Goal: Task Accomplishment & Management: Manage account settings

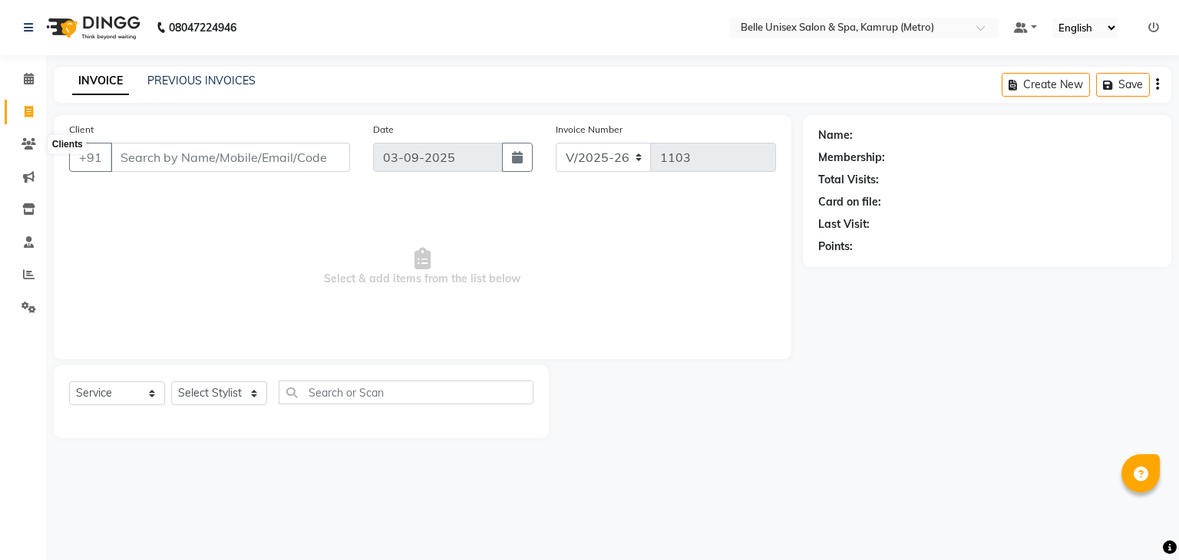
select select "7291"
select select "service"
click at [23, 216] on span at bounding box center [28, 210] width 27 height 18
select select
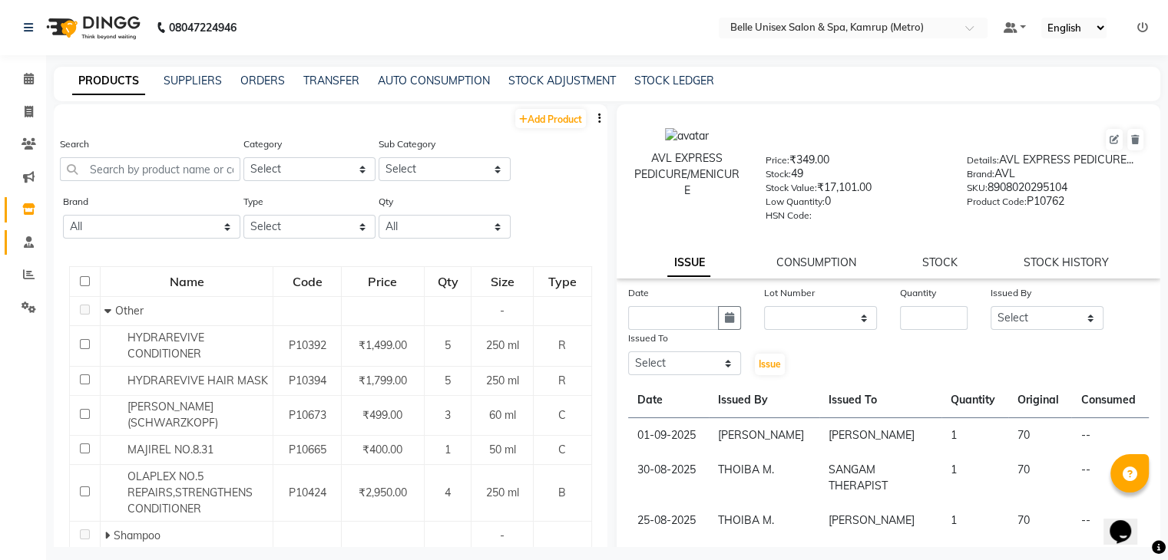
click at [23, 251] on link "Staff" at bounding box center [23, 242] width 37 height 25
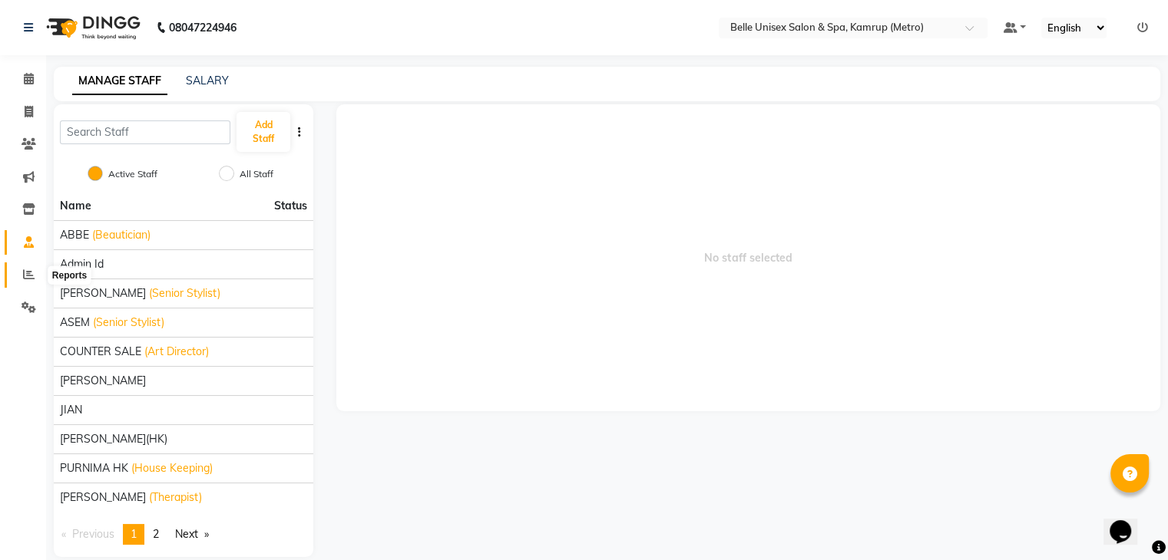
click at [27, 278] on icon at bounding box center [29, 275] width 12 height 12
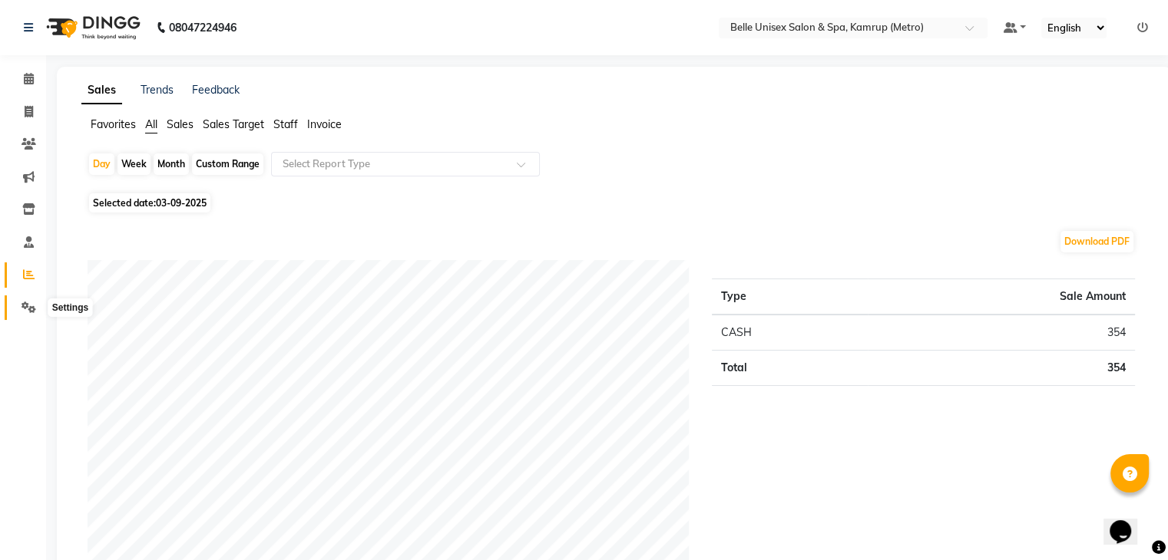
click at [29, 303] on icon at bounding box center [28, 308] width 15 height 12
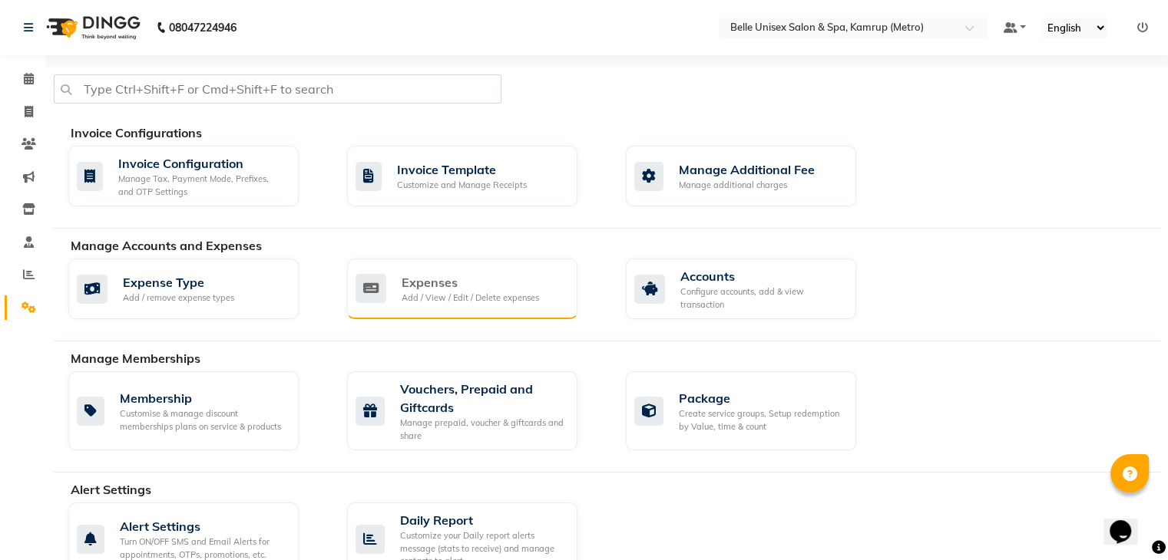
click at [446, 287] on div "Expenses" at bounding box center [470, 282] width 137 height 18
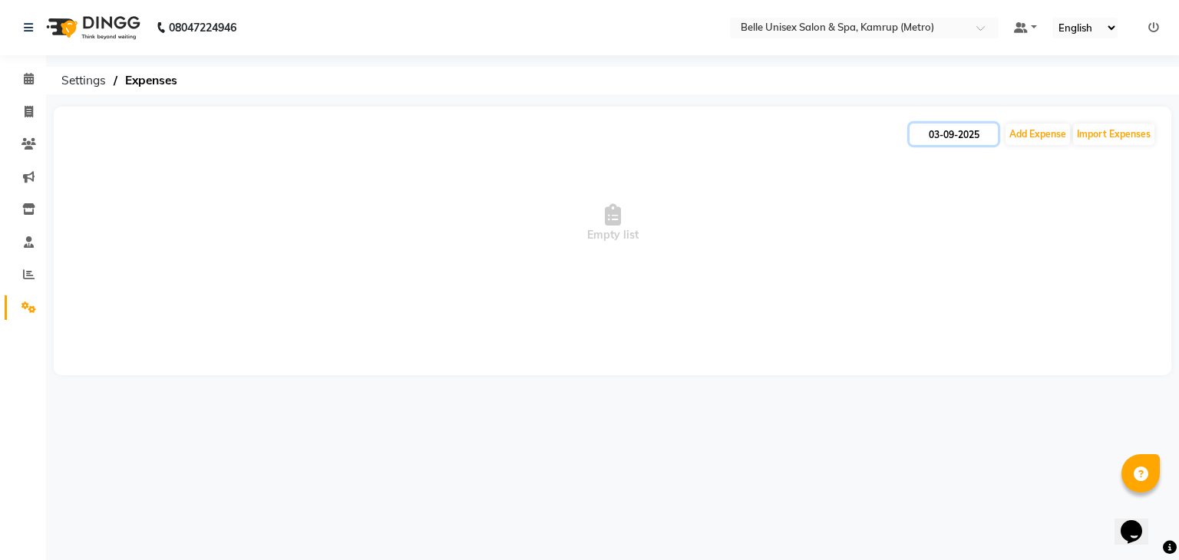
click at [983, 137] on input "03-09-2025" at bounding box center [954, 134] width 88 height 21
select select "9"
select select "2025"
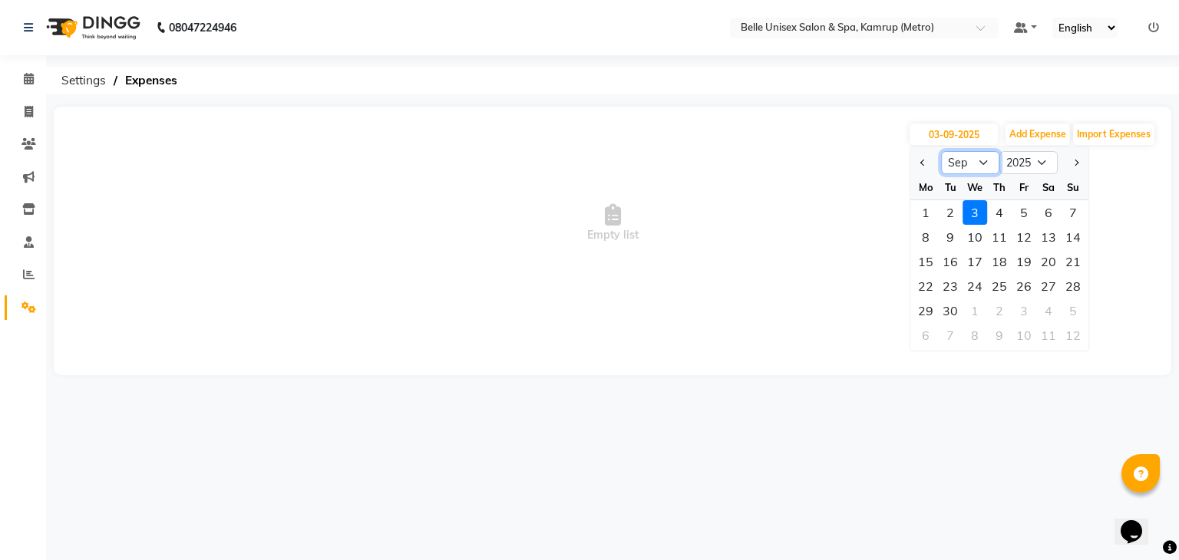
click at [978, 163] on select "Jan Feb Mar Apr May Jun [DATE] Aug Sep Oct Nov Dec" at bounding box center [970, 162] width 58 height 23
select select "7"
click at [941, 151] on select "Jan Feb Mar Apr May Jun [DATE] Aug Sep Oct Nov Dec" at bounding box center [970, 162] width 58 height 23
click at [950, 310] on div "29" at bounding box center [950, 311] width 25 height 25
type input "[DATE]"
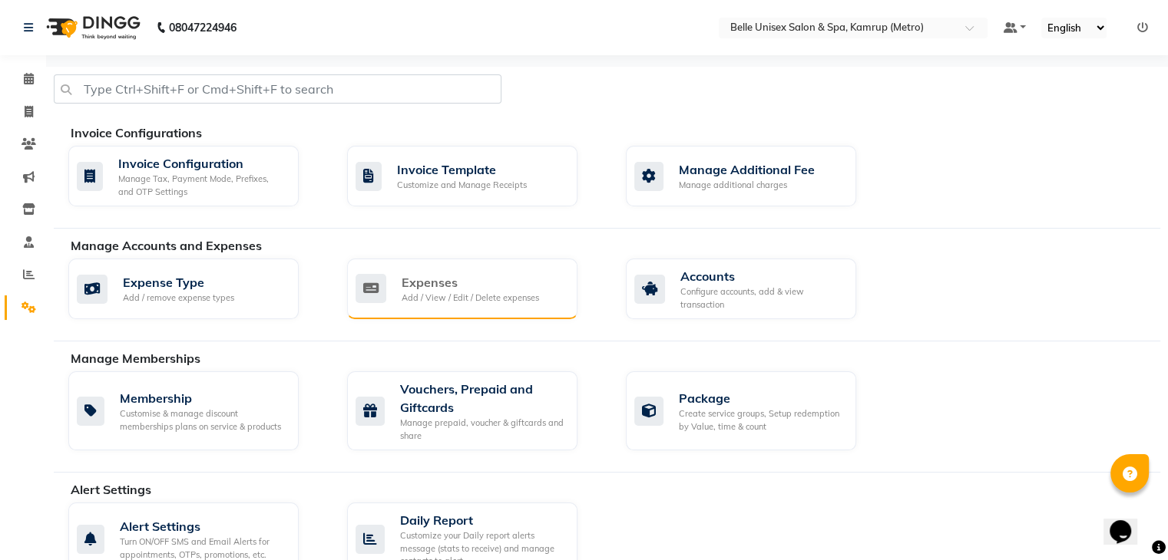
click at [488, 277] on div "Expenses" at bounding box center [470, 282] width 137 height 18
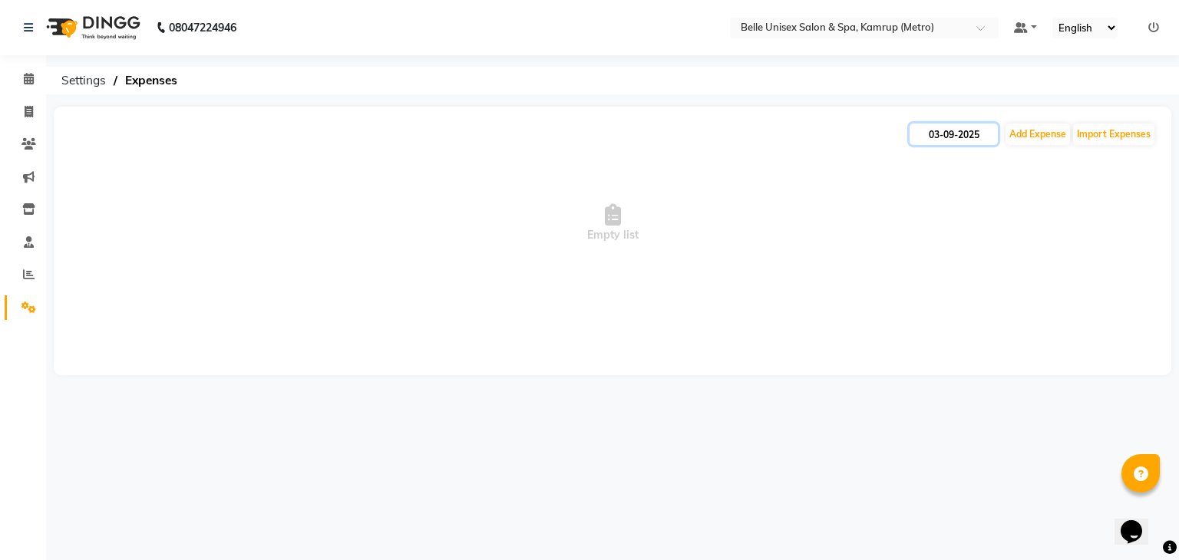
click at [957, 139] on input "03-09-2025" at bounding box center [954, 134] width 88 height 21
select select "9"
select select "2025"
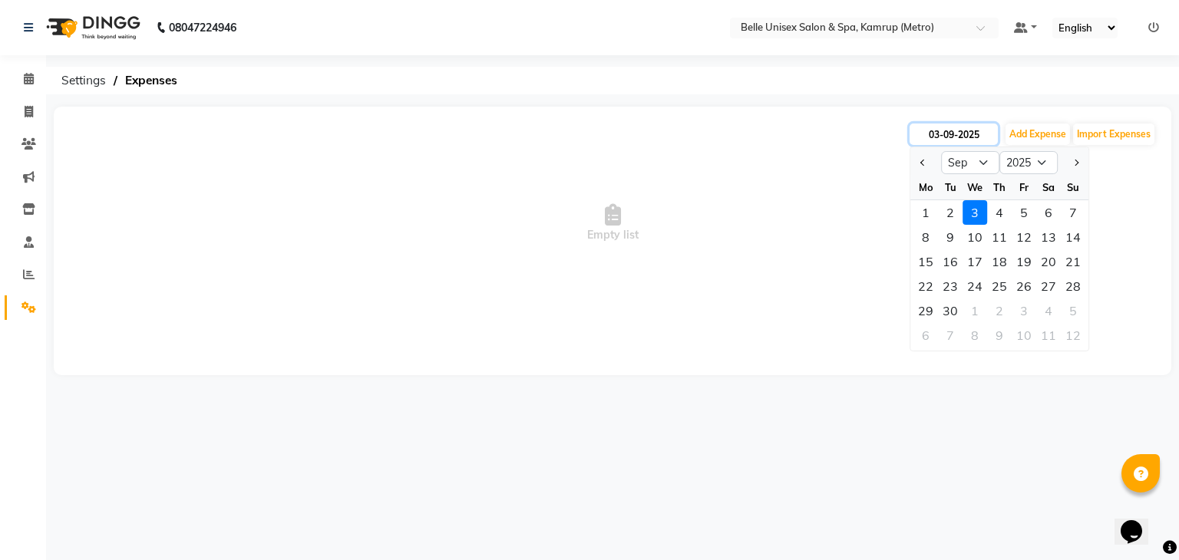
click at [939, 132] on input "03-09-2025" at bounding box center [954, 134] width 88 height 21
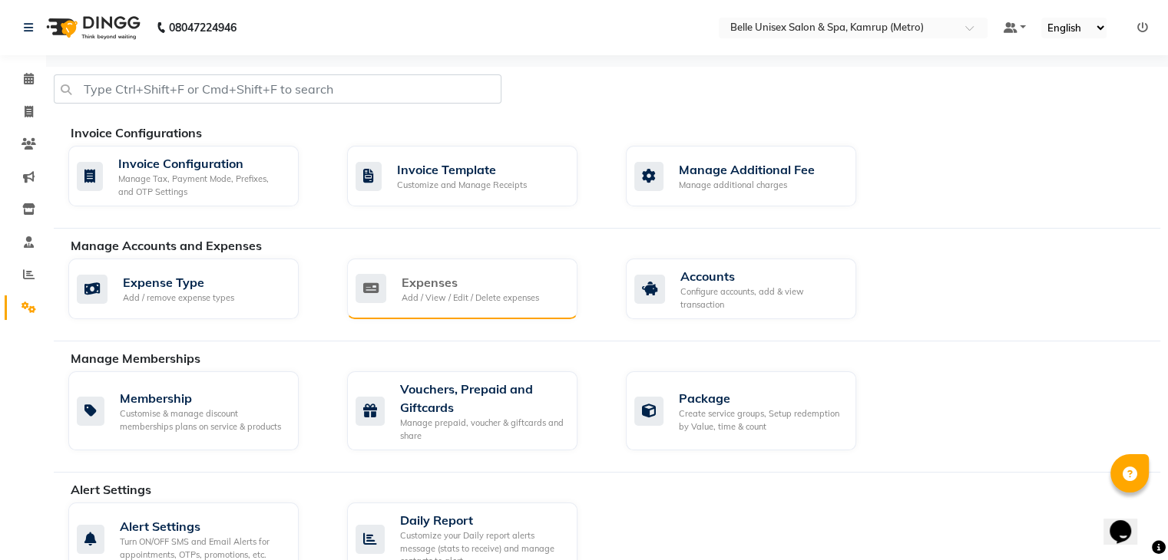
click at [446, 286] on div "Expenses" at bounding box center [470, 282] width 137 height 18
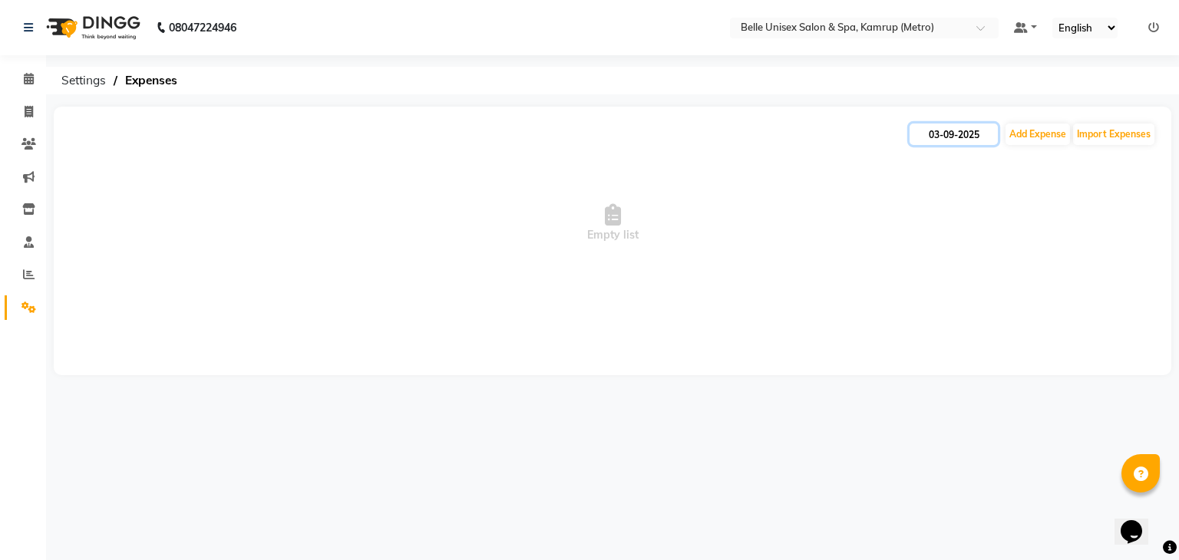
click at [943, 134] on input "03-09-2025" at bounding box center [954, 134] width 88 height 21
select select "9"
select select "2025"
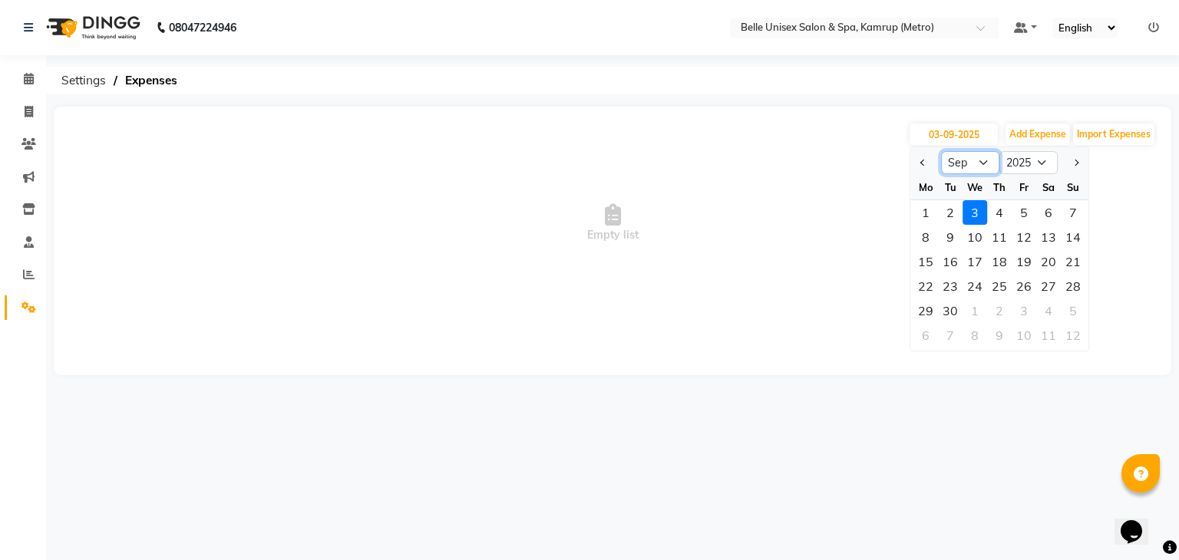
click at [984, 162] on select "Jan Feb Mar Apr May Jun [DATE] Aug Sep Oct Nov Dec" at bounding box center [970, 162] width 58 height 23
select select "7"
click at [941, 151] on select "Jan Feb Mar Apr May Jun [DATE] Aug Sep Oct Nov Dec" at bounding box center [970, 162] width 58 height 23
click at [950, 307] on div "29" at bounding box center [950, 311] width 25 height 25
type input "[DATE]"
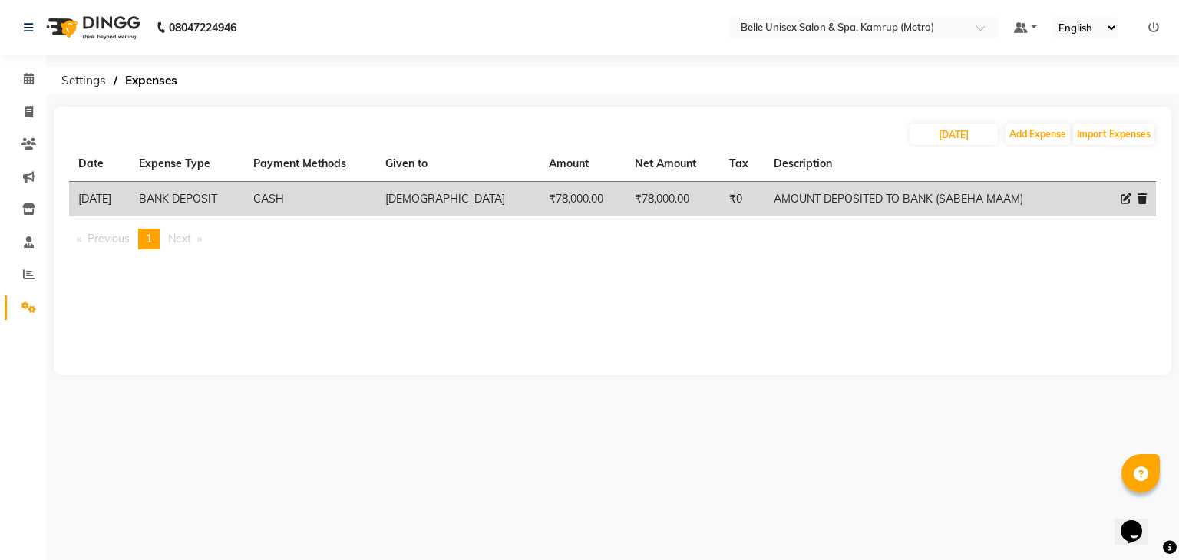
click at [1127, 200] on icon at bounding box center [1126, 198] width 11 height 11
select select "21981"
select select "1"
select select "6378"
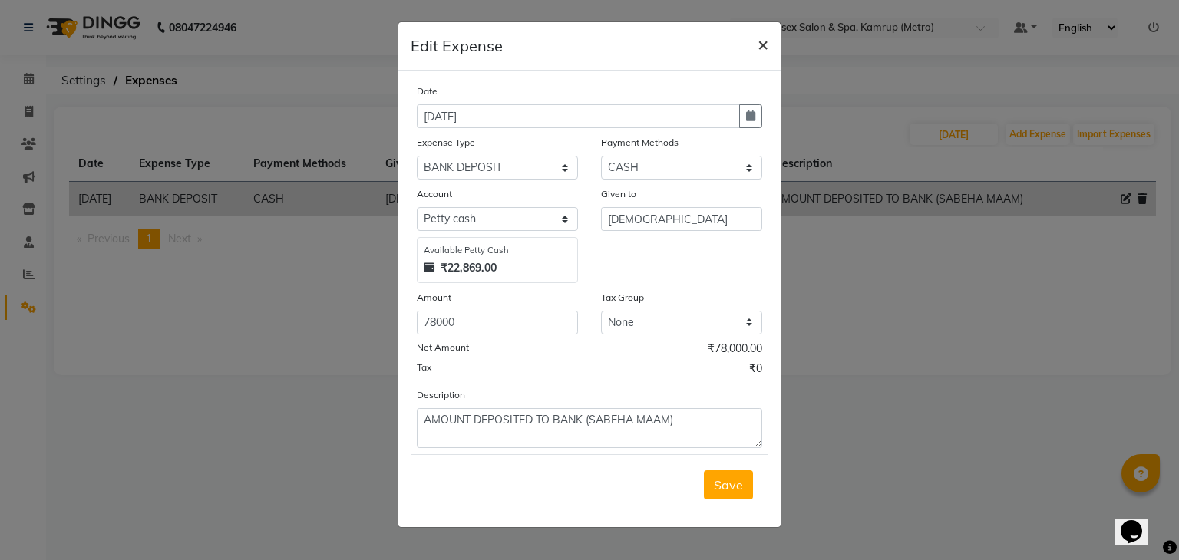
click at [765, 47] on span "×" at bounding box center [763, 43] width 11 height 23
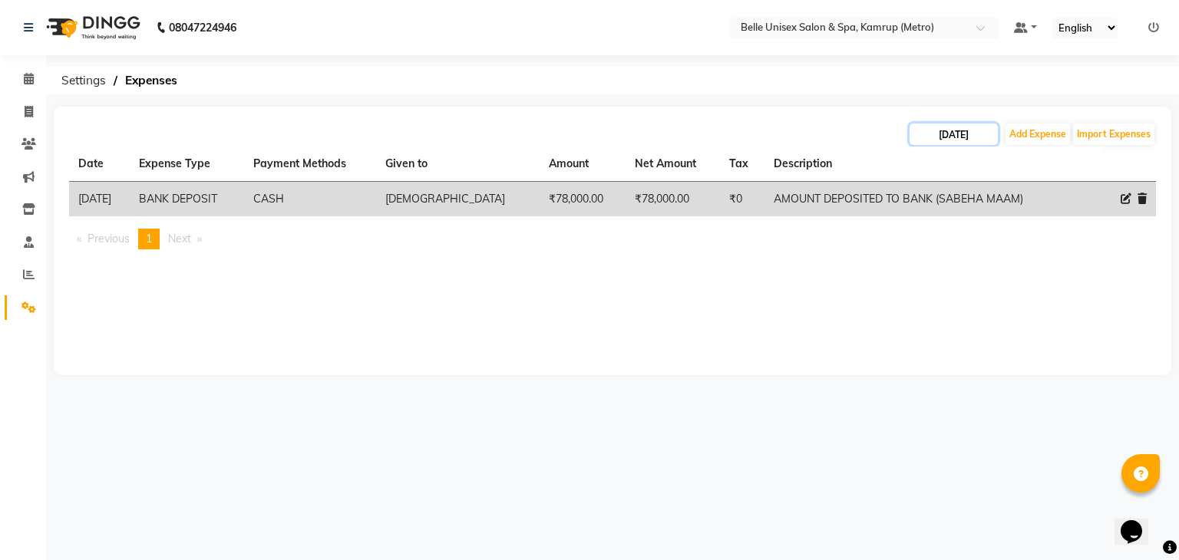
click at [937, 143] on input "[DATE]" at bounding box center [954, 134] width 88 height 21
select select "7"
select select "2025"
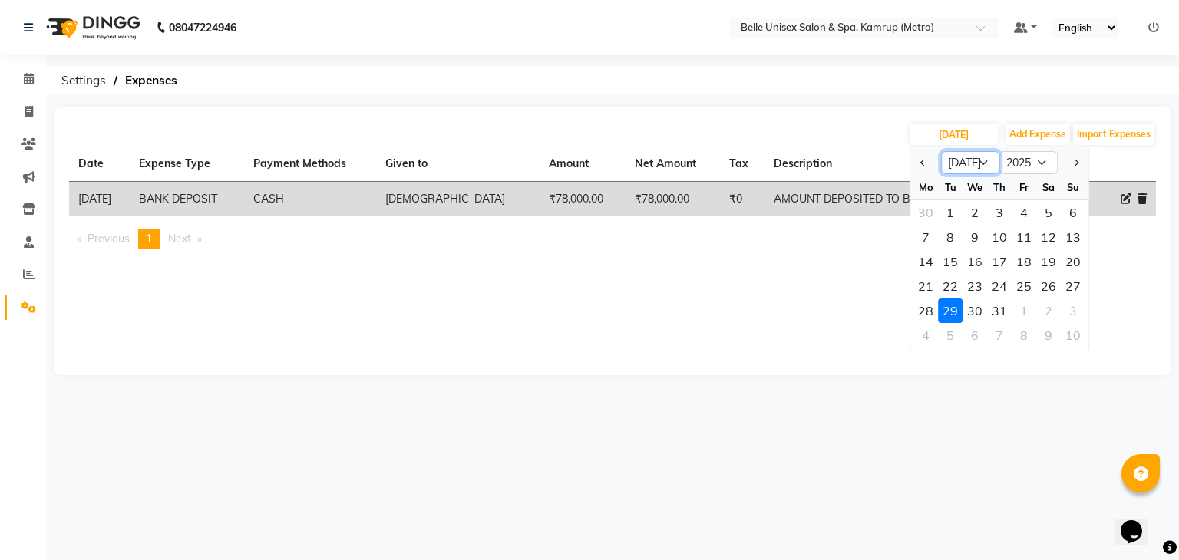
click at [958, 163] on select "Jan Feb Mar Apr May Jun [DATE] Aug Sep Oct Nov Dec" at bounding box center [970, 162] width 58 height 23
select select "9"
click at [941, 151] on select "Jan Feb Mar Apr May Jun [DATE] Aug Sep Oct Nov Dec" at bounding box center [970, 162] width 58 height 23
click at [796, 279] on div "[DATE] Jan Feb Mar Apr May Jun [DATE] Aug Sep Oct Nov [DATE] 2016 2017 2018 201…" at bounding box center [613, 241] width 1118 height 269
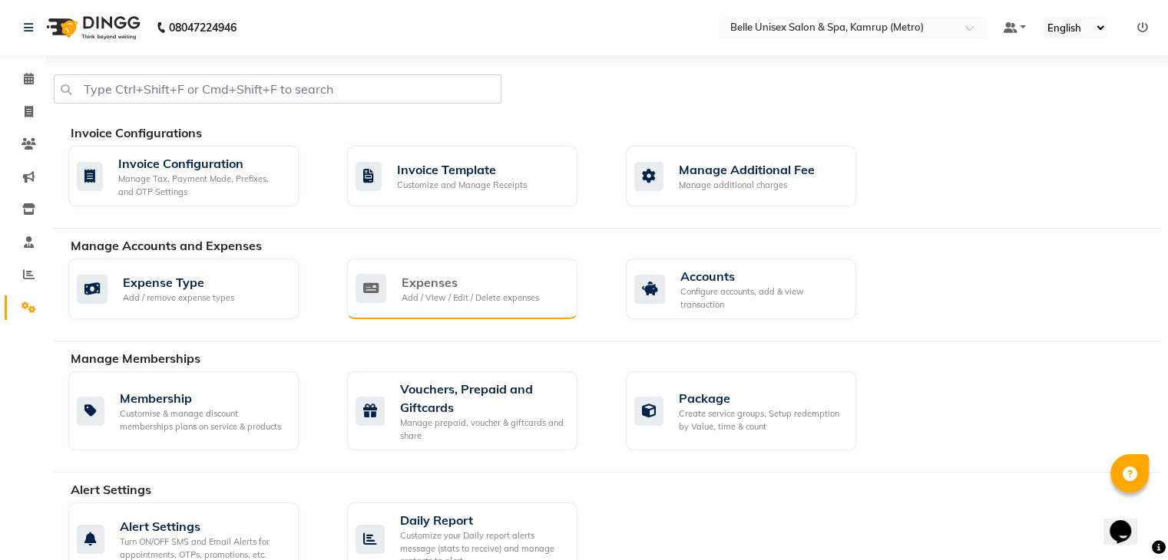
click at [467, 299] on div "Add / View / Edit / Delete expenses" at bounding box center [470, 298] width 137 height 13
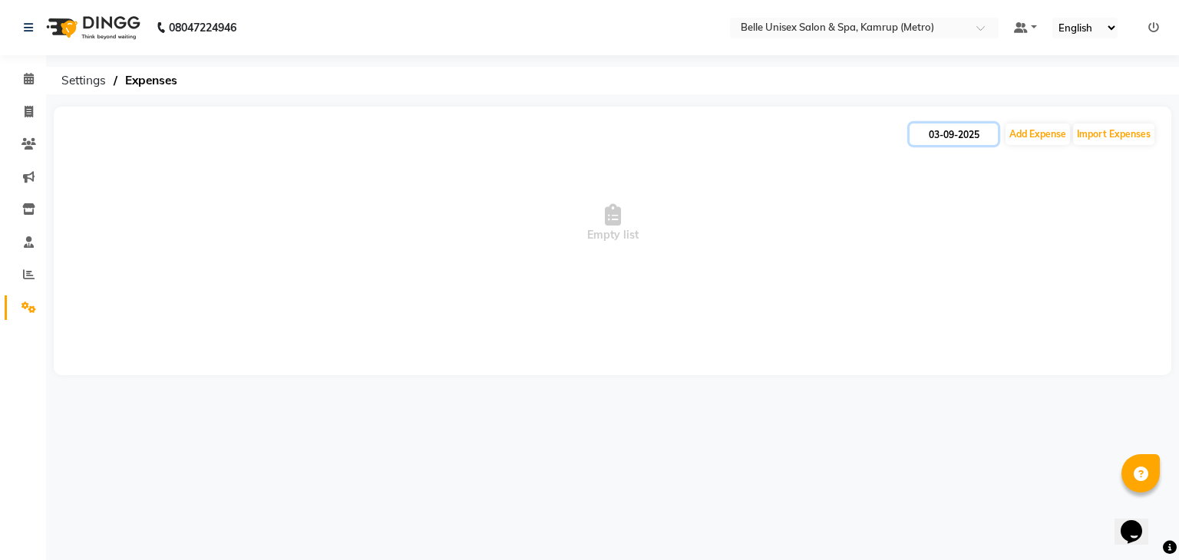
click at [941, 133] on input "03-09-2025" at bounding box center [954, 134] width 88 height 21
select select "9"
select select "2025"
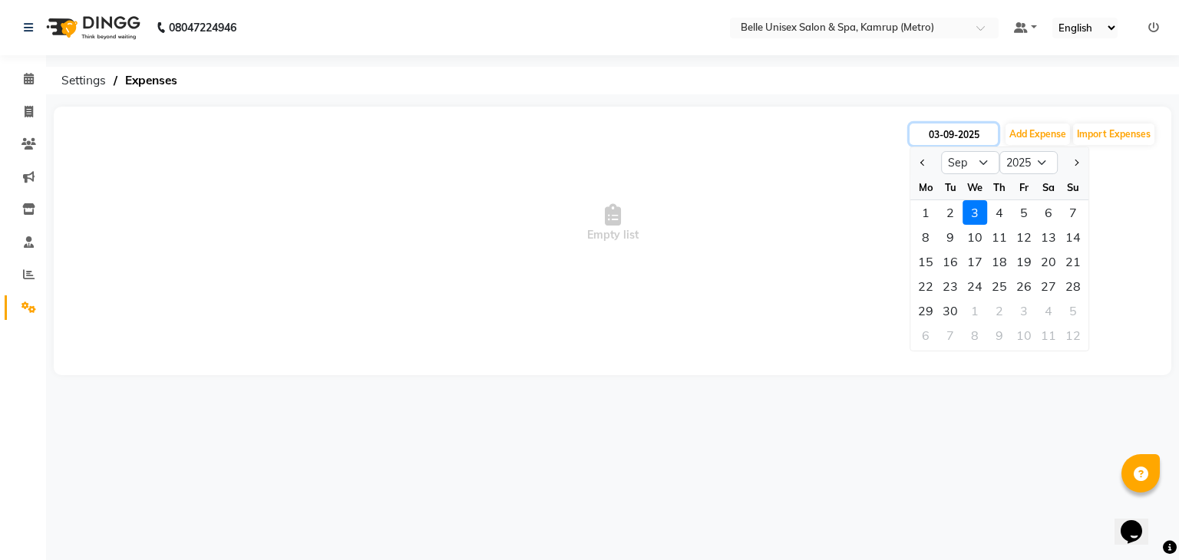
click at [936, 133] on input "03-09-2025" at bounding box center [954, 134] width 88 height 21
type input "02-09-2025"
click at [1046, 140] on button "Add Expense" at bounding box center [1038, 134] width 64 height 21
select select "1"
select select "6378"
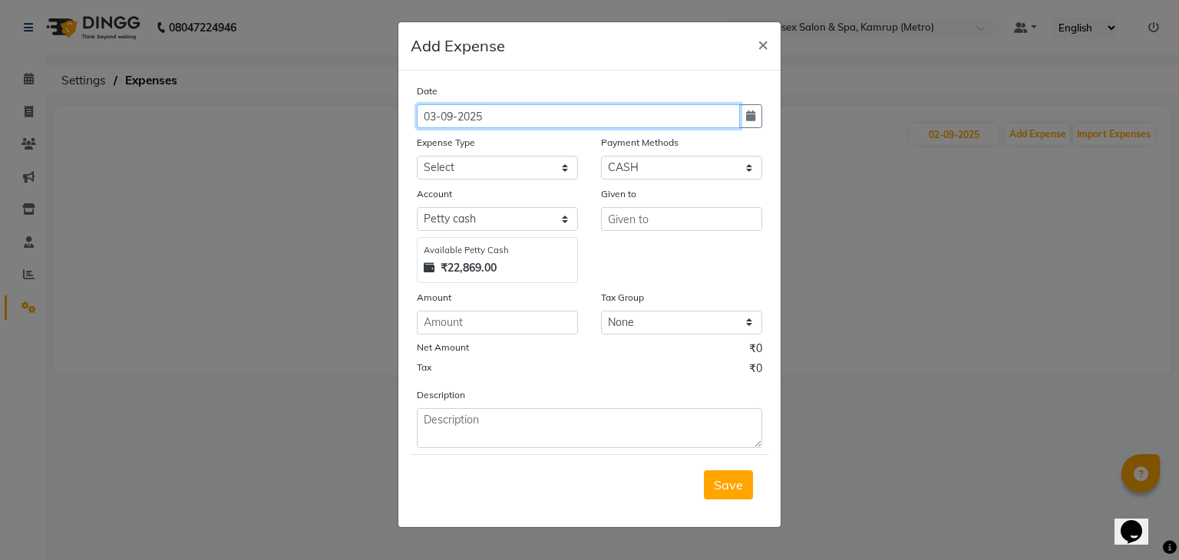
click at [435, 116] on input "03-09-2025" at bounding box center [578, 116] width 323 height 24
type input "02-09-2025"
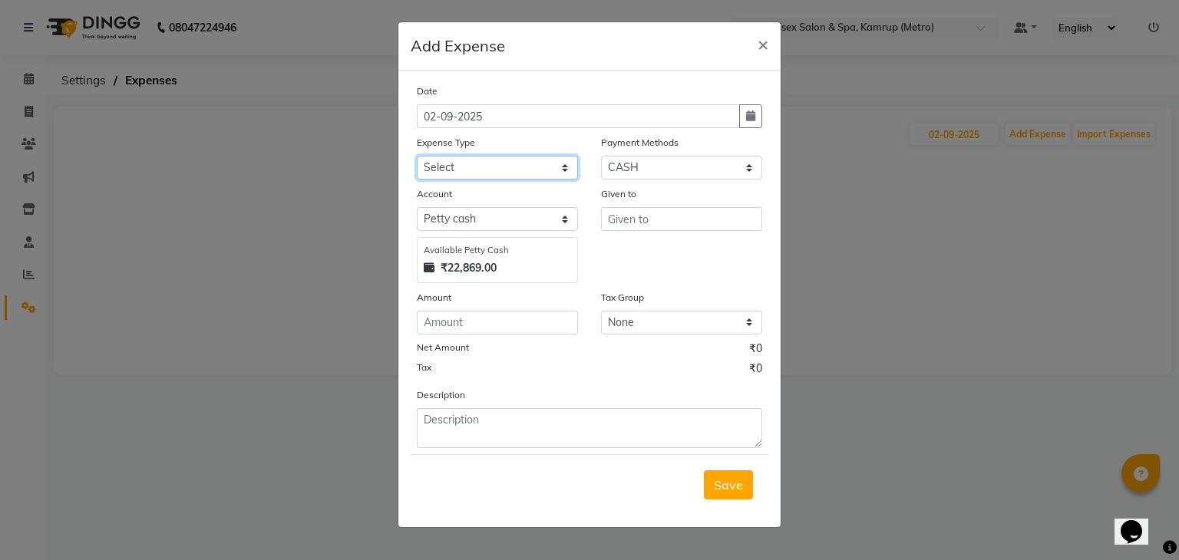
click at [563, 164] on select "Select advance salary BANK DEPOSIT building maintenance Day target DIESEL elect…" at bounding box center [497, 168] width 161 height 24
select select "21981"
click at [417, 157] on select "Select advance salary BANK DEPOSIT building maintenance Day target DIESEL elect…" at bounding box center [497, 168] width 161 height 24
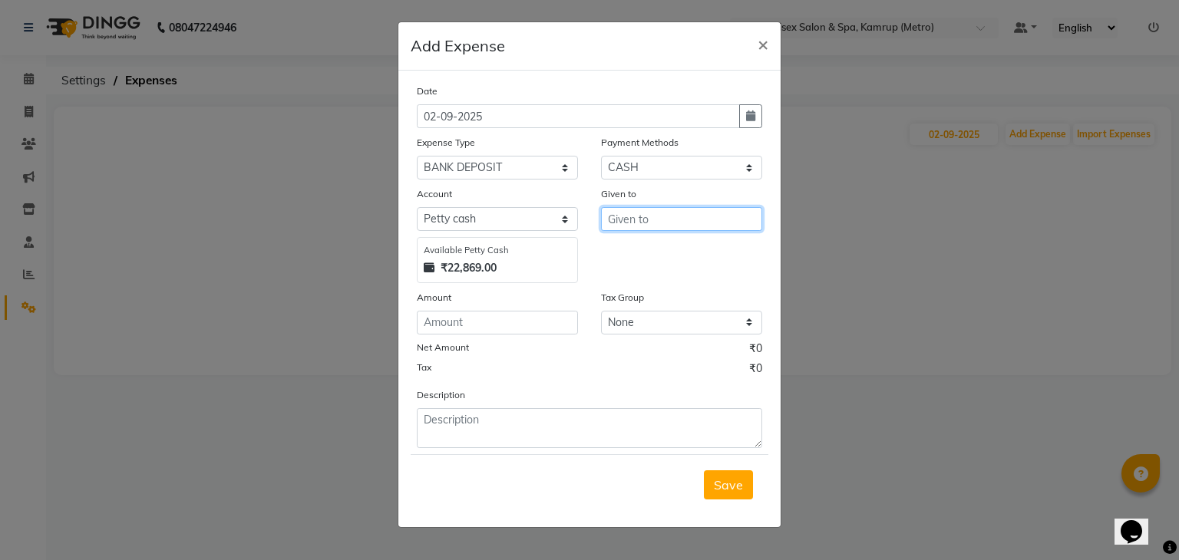
click at [714, 231] on input "text" at bounding box center [681, 219] width 161 height 24
click at [709, 255] on button "SABE HA" at bounding box center [662, 252] width 121 height 25
type input "[DEMOGRAPHIC_DATA]"
click at [570, 233] on div "Account Select [PERSON_NAME] cash Default account Available [PERSON_NAME] Cash …" at bounding box center [497, 235] width 184 height 98
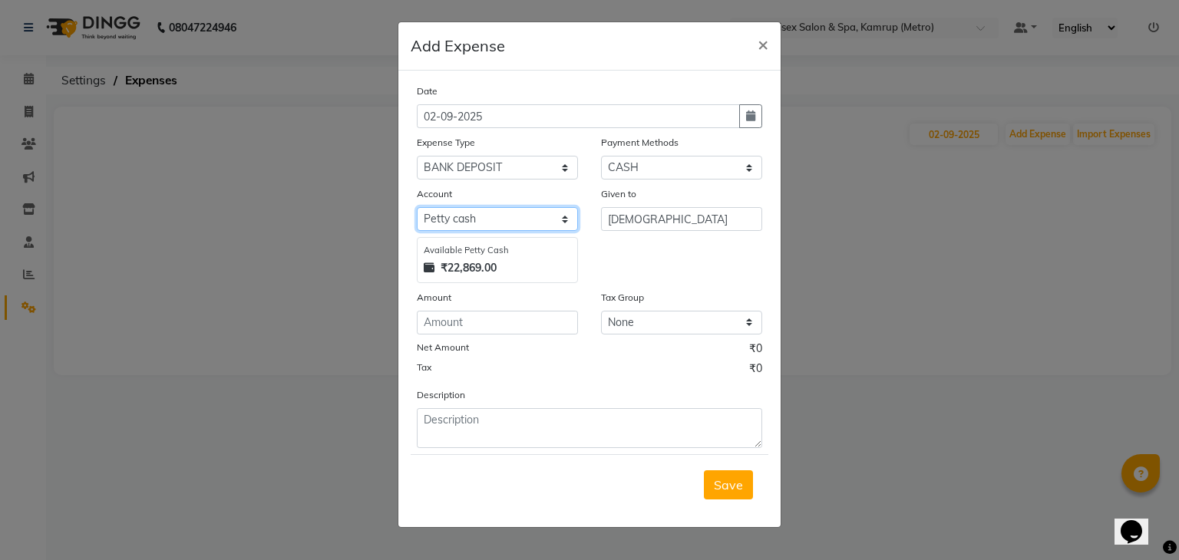
click at [569, 225] on select "Select Petty cash Default account" at bounding box center [497, 219] width 161 height 24
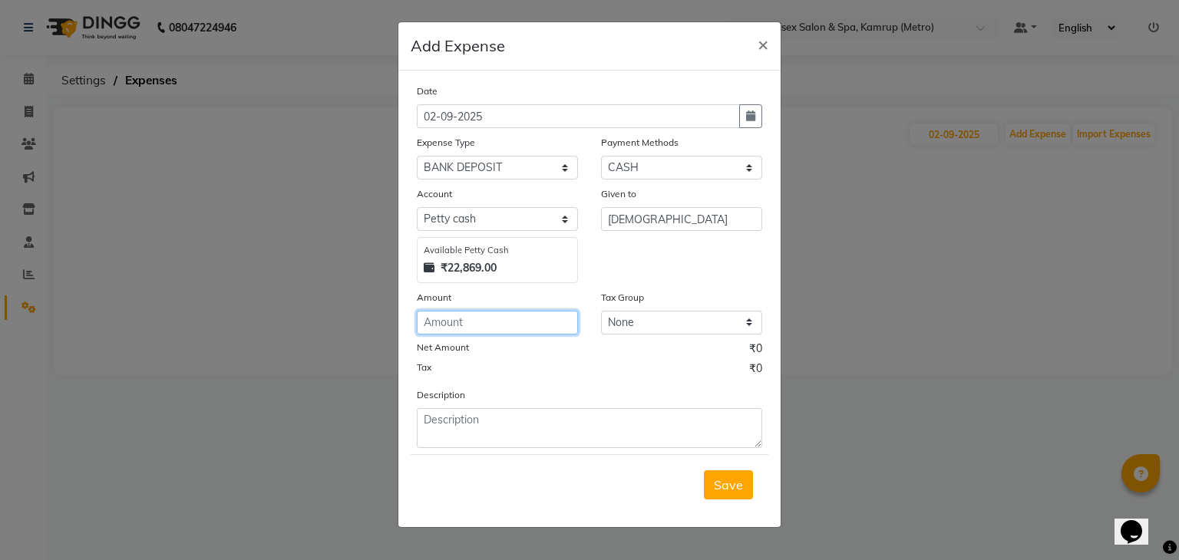
click at [536, 329] on input "number" at bounding box center [497, 323] width 161 height 24
type input "21000"
click at [688, 385] on div "Date [DATE] Expense Type Select advance salary BANK DEPOSIT building maintenanc…" at bounding box center [589, 265] width 345 height 365
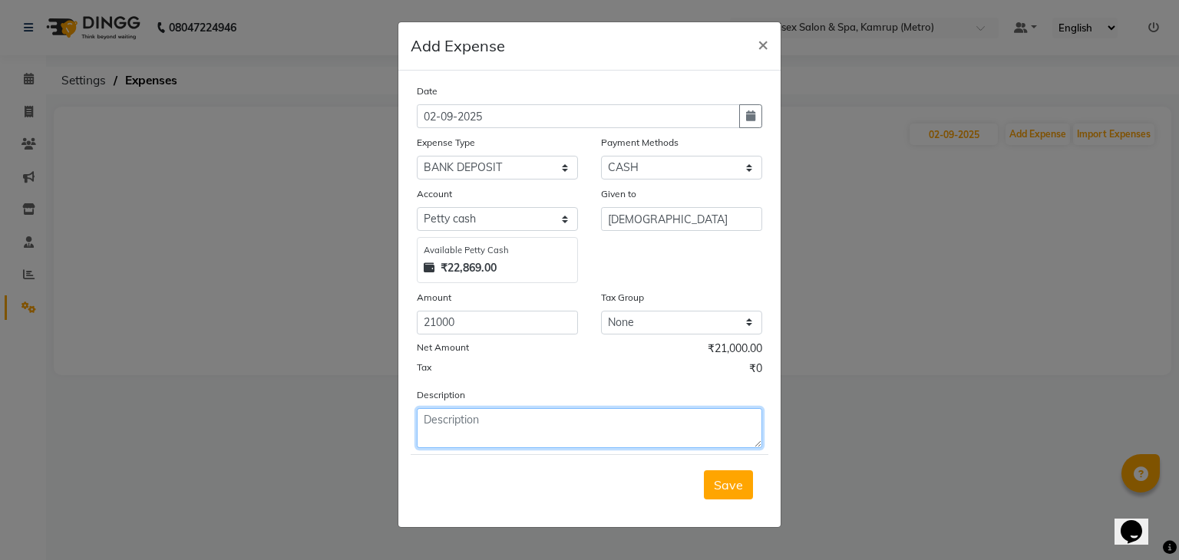
click at [468, 436] on textarea at bounding box center [589, 428] width 345 height 40
type textarea "a"
type textarea "AN AMOUNT OF 21000 HAND OVER TO OWNER ([PERSON_NAME])"
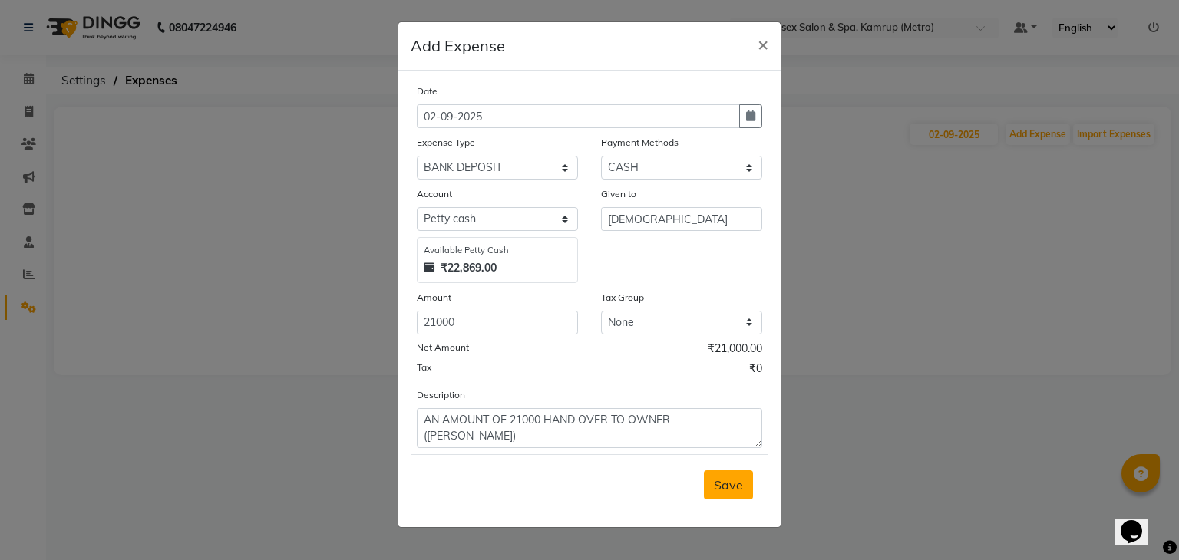
click at [725, 496] on button "Save" at bounding box center [728, 485] width 49 height 29
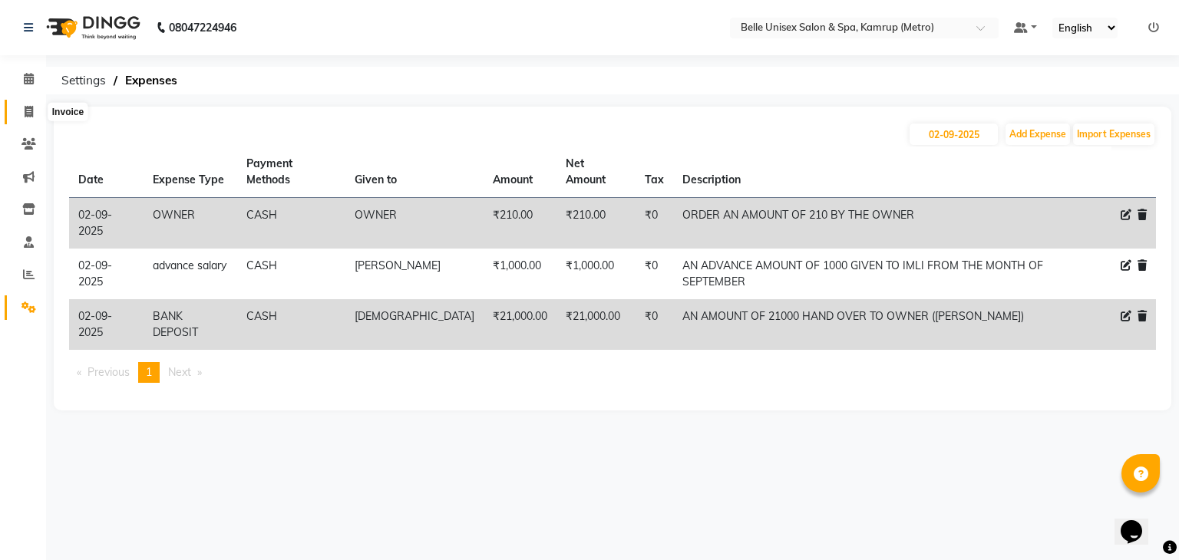
click at [28, 111] on icon at bounding box center [29, 112] width 8 height 12
select select "service"
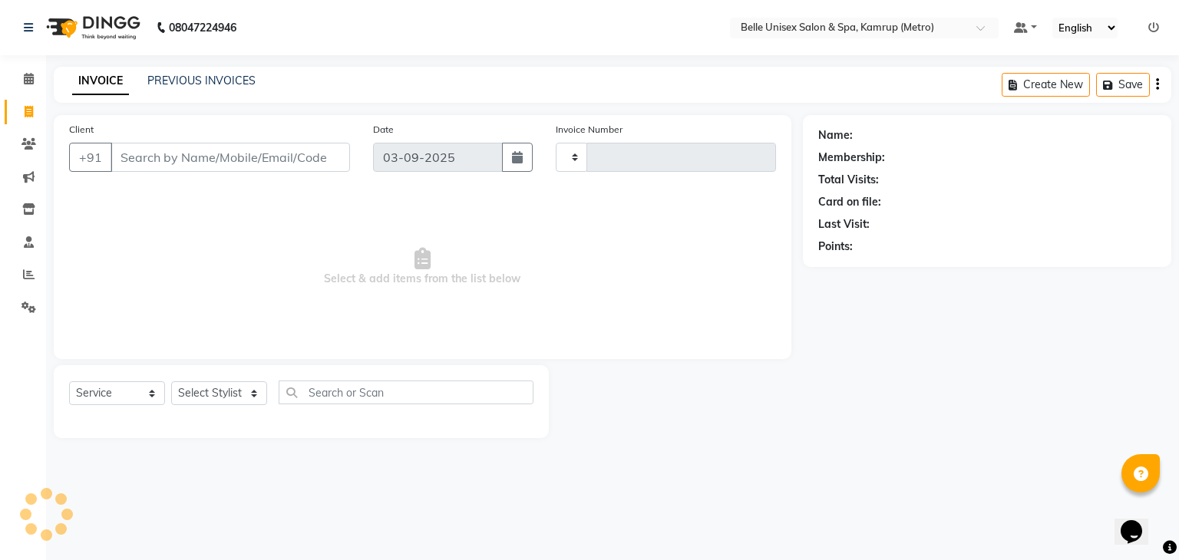
type input "1103"
select select "7291"
click at [28, 84] on icon at bounding box center [29, 79] width 10 height 12
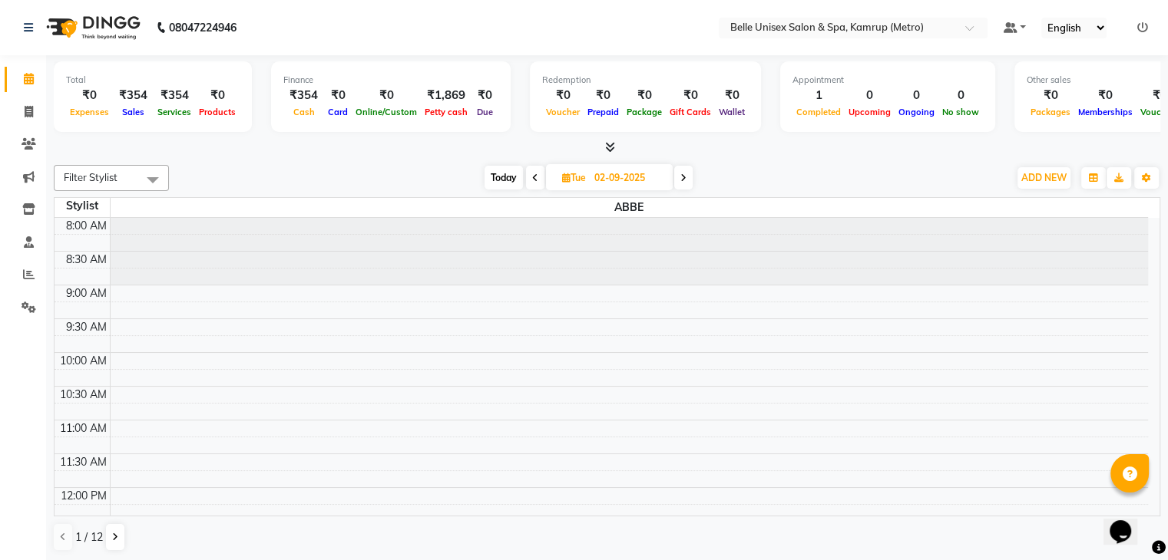
select select "service"
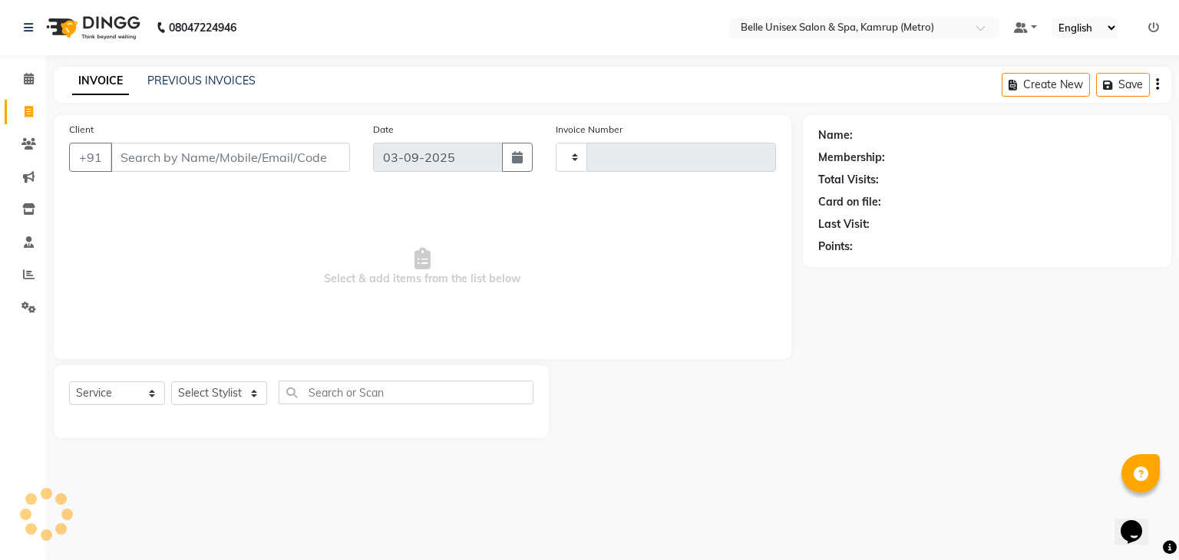
type input "1103"
select select "7291"
click at [28, 78] on icon at bounding box center [29, 79] width 10 height 12
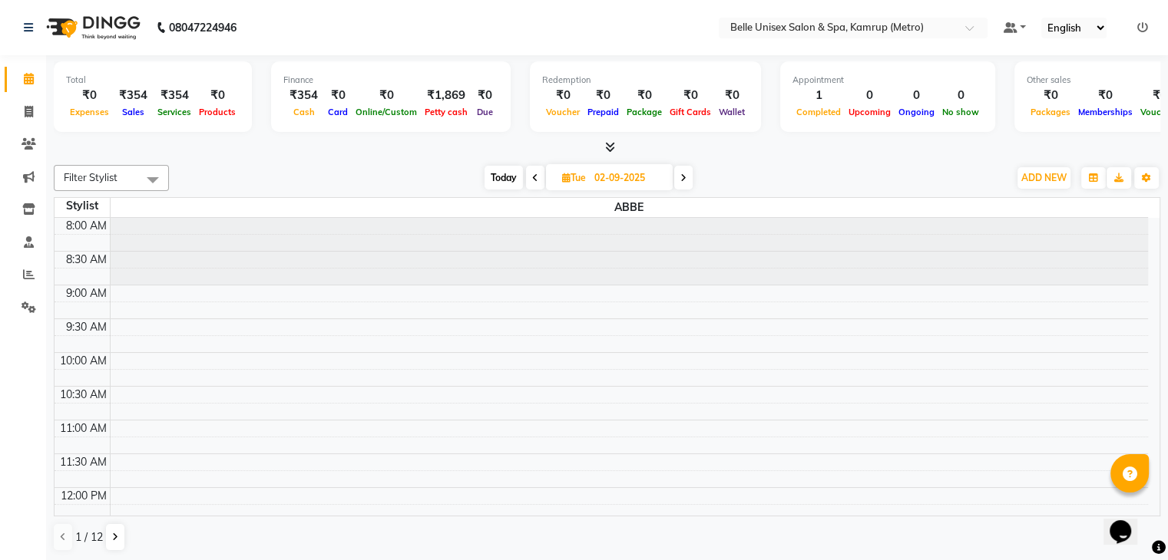
click at [533, 174] on icon at bounding box center [535, 178] width 6 height 9
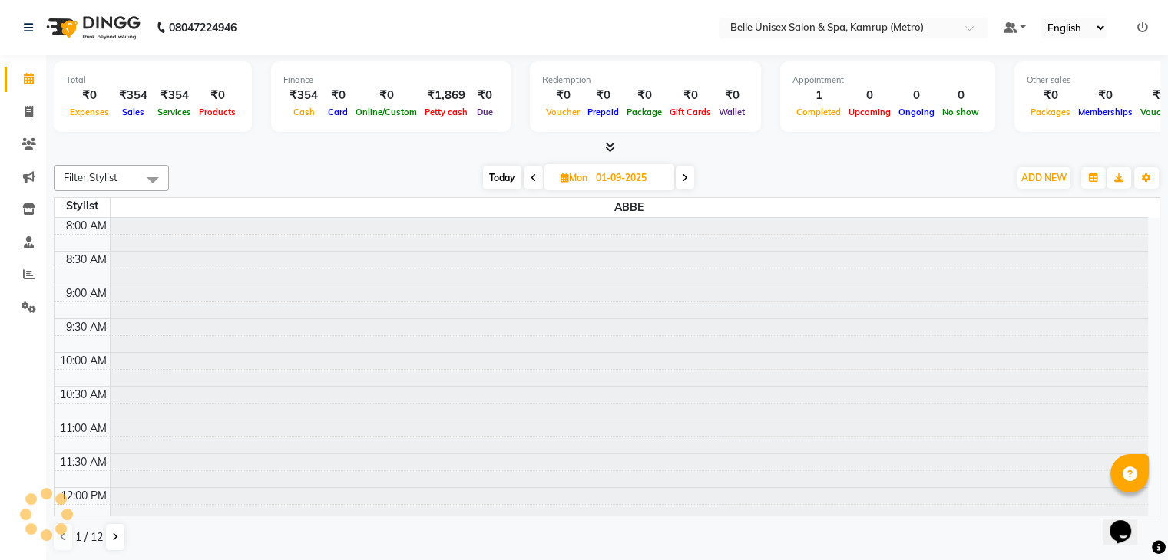
scroll to position [537, 0]
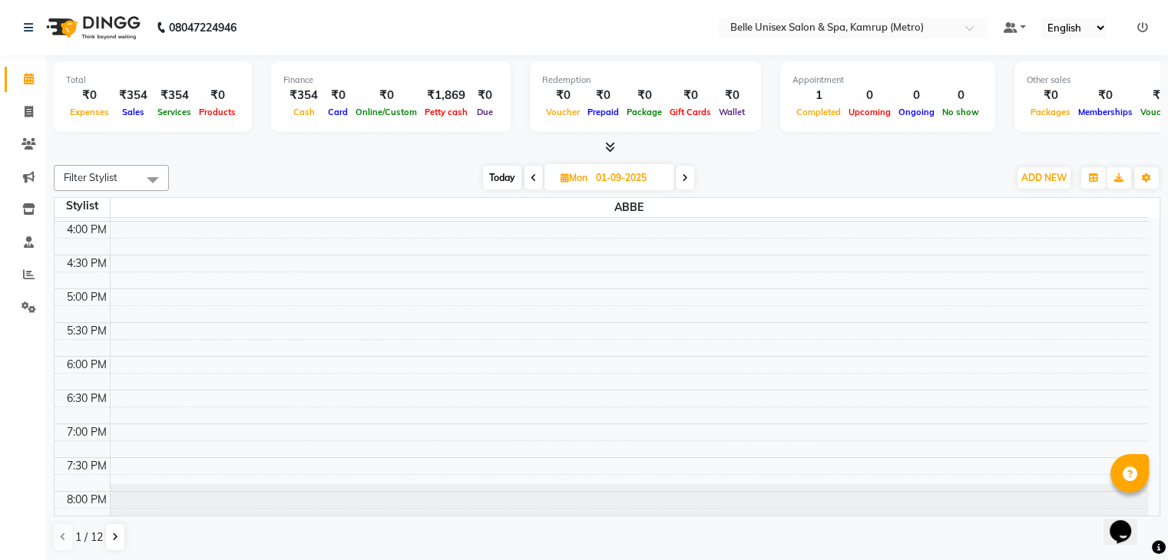
click at [687, 177] on icon at bounding box center [685, 178] width 6 height 9
click at [687, 177] on span at bounding box center [683, 178] width 18 height 24
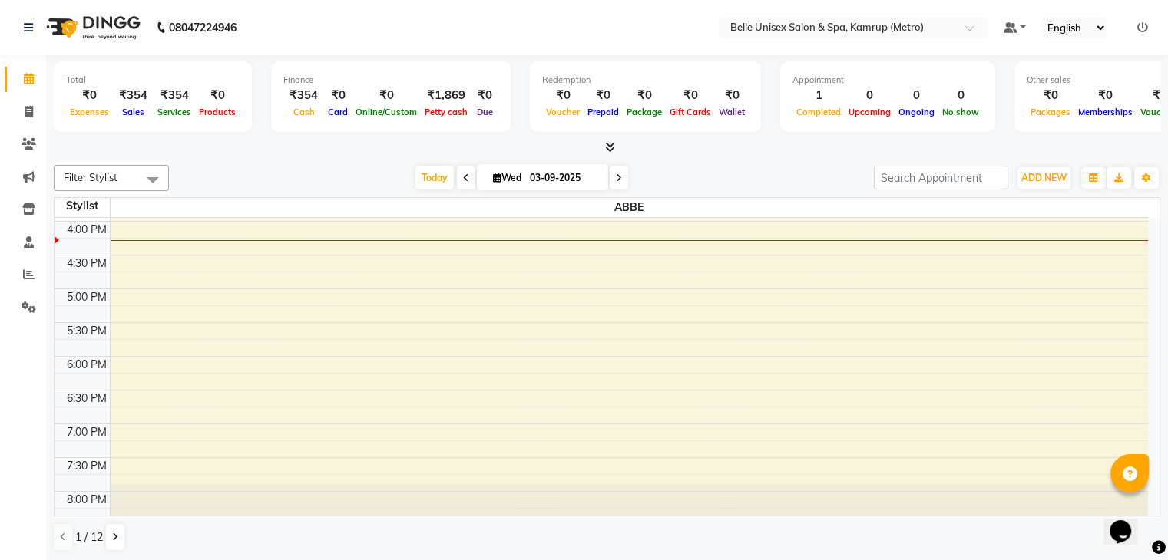
click at [463, 178] on icon at bounding box center [466, 178] width 6 height 9
type input "02-09-2025"
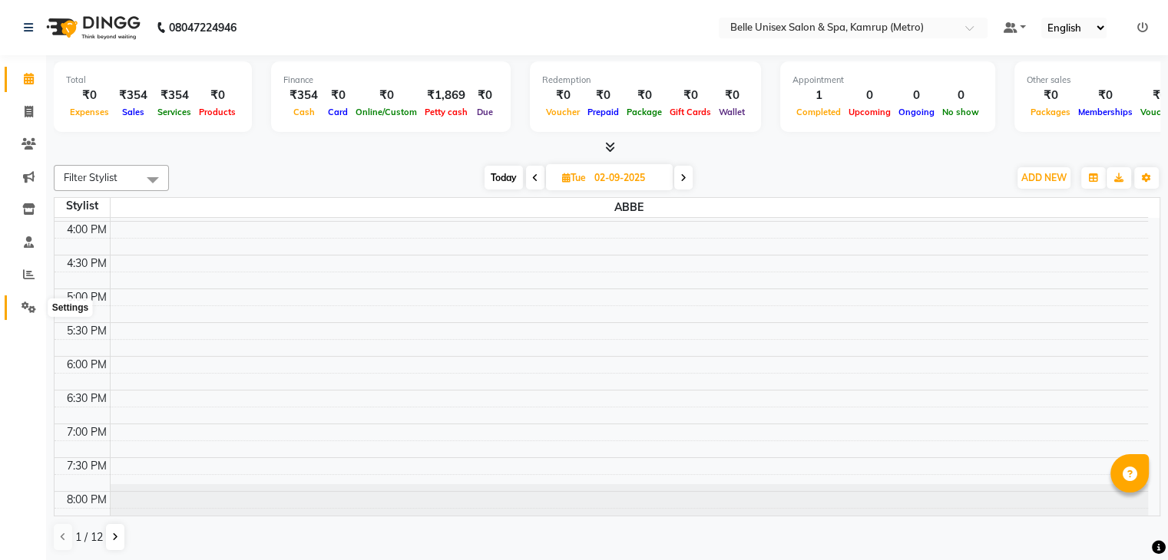
click at [21, 305] on icon at bounding box center [28, 308] width 15 height 12
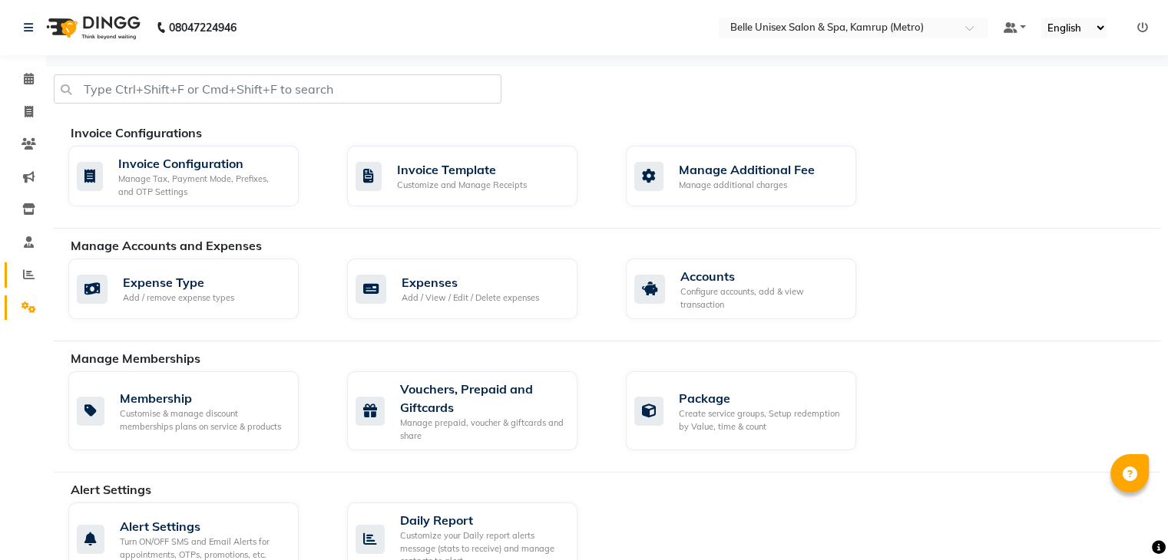
click at [21, 284] on link "Reports" at bounding box center [23, 275] width 37 height 25
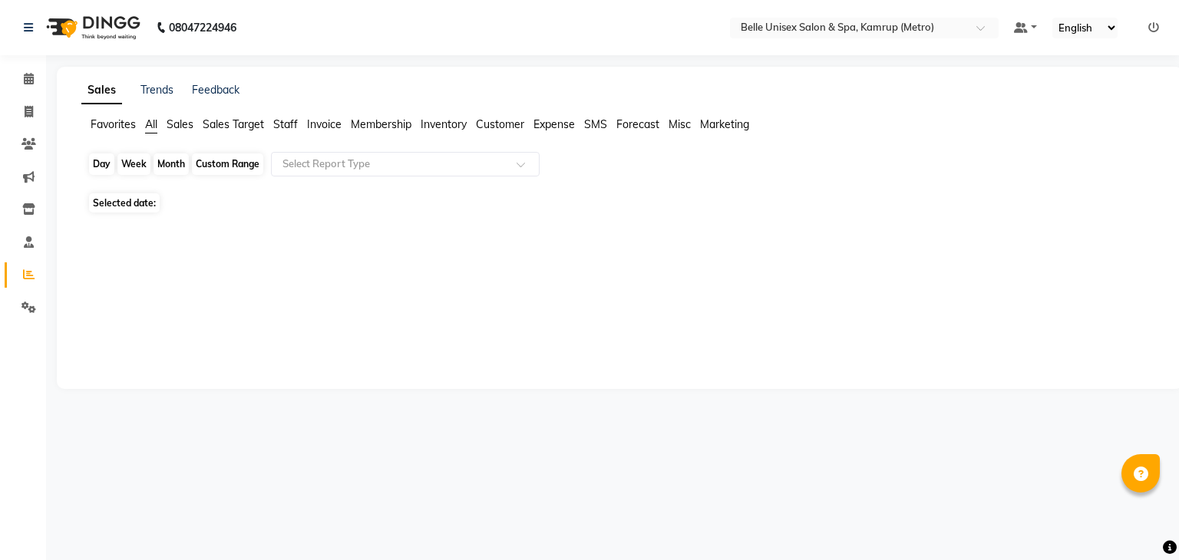
click at [104, 163] on div "Day" at bounding box center [101, 164] width 25 height 21
select select "9"
select select "2025"
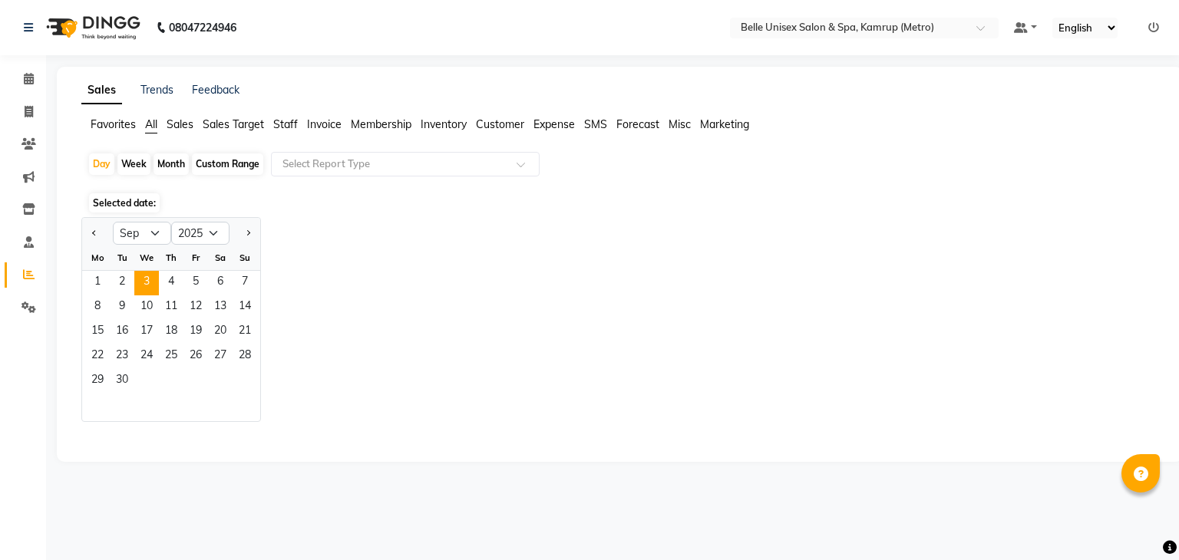
click at [227, 268] on div "Sa" at bounding box center [220, 258] width 25 height 25
click at [174, 170] on div "Month" at bounding box center [171, 164] width 35 height 21
select select "9"
select select "2025"
click at [174, 170] on div "Month" at bounding box center [171, 164] width 35 height 21
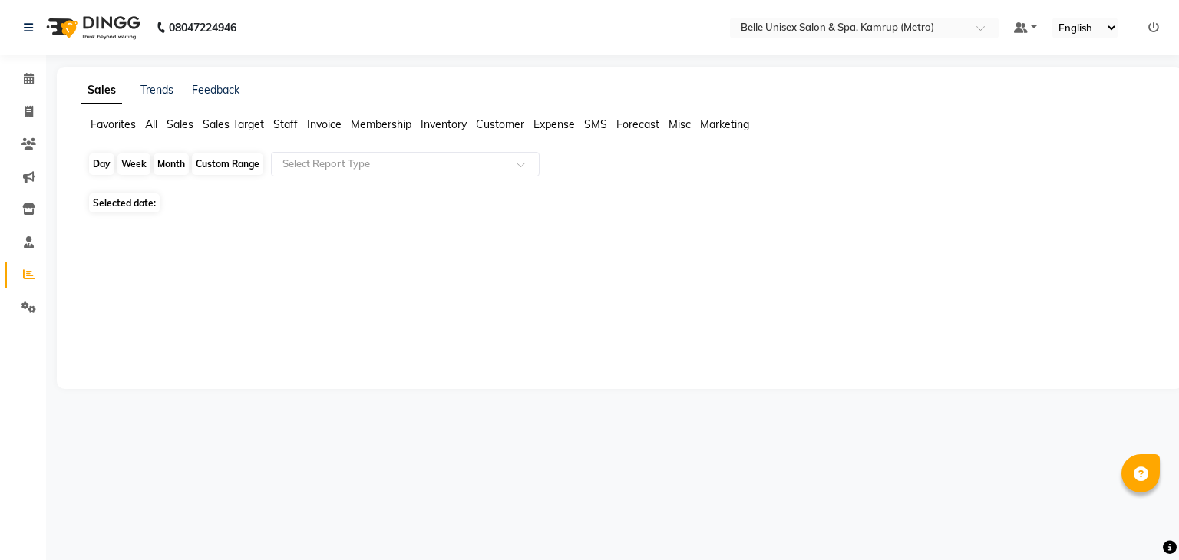
click at [174, 166] on div "Month" at bounding box center [171, 164] width 35 height 21
select select "9"
select select "2025"
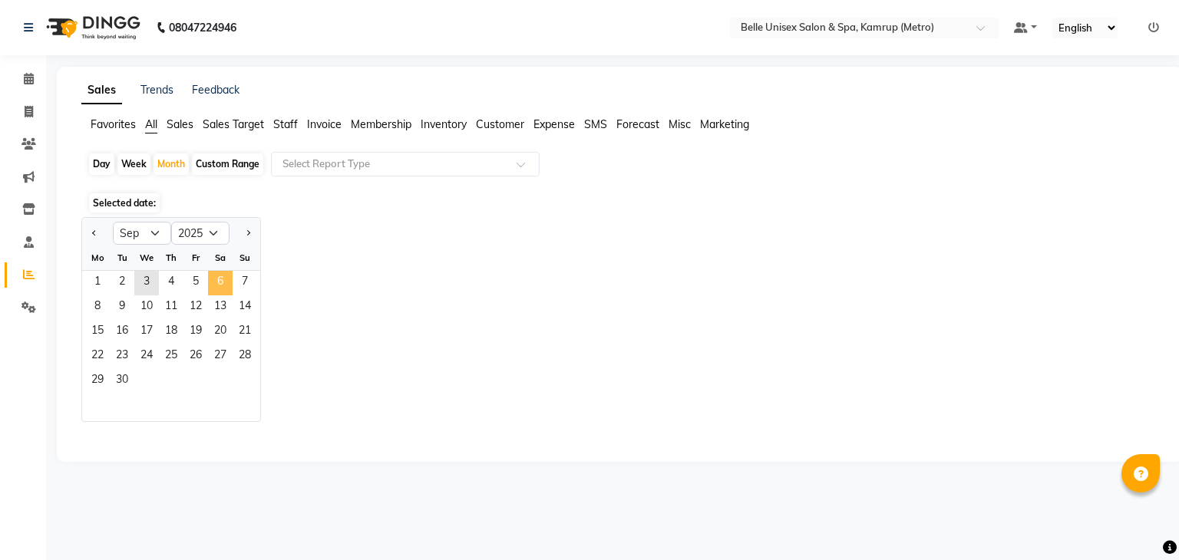
click at [210, 292] on span "6" at bounding box center [220, 283] width 25 height 25
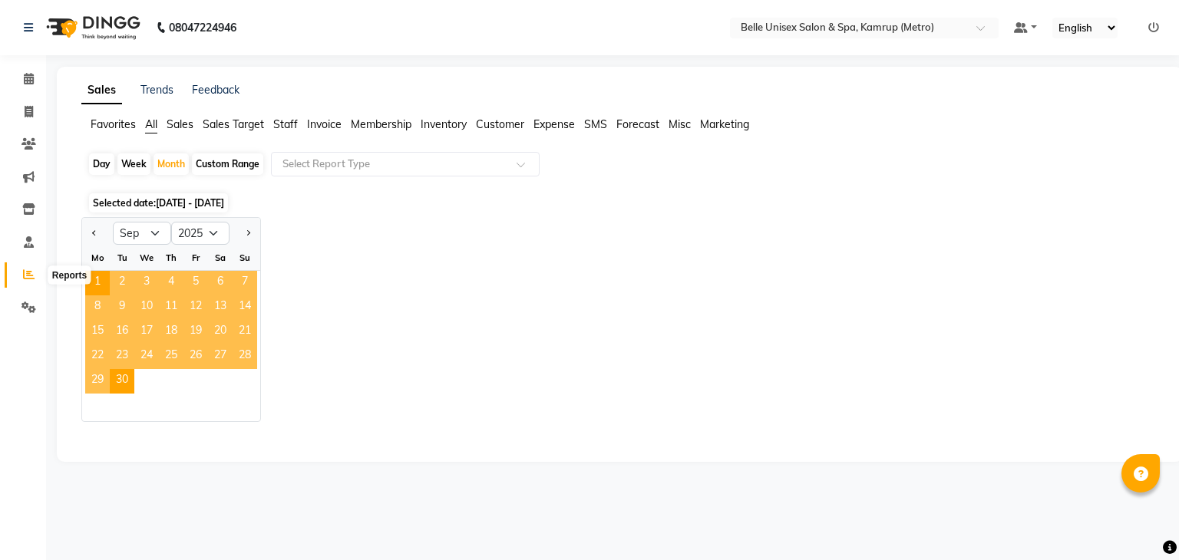
click at [30, 274] on icon at bounding box center [29, 275] width 12 height 12
click at [655, 361] on div "Jan Feb Mar Apr May Jun [DATE] Aug Sep Oct Nov [DATE] 2016 2017 2018 2019 2020 …" at bounding box center [619, 319] width 1077 height 205
click at [560, 474] on main "Sales Trends Feedback Favorites All Sales Sales Target Staff Invoice Membership…" at bounding box center [612, 276] width 1133 height 418
click at [24, 81] on icon at bounding box center [29, 79] width 10 height 12
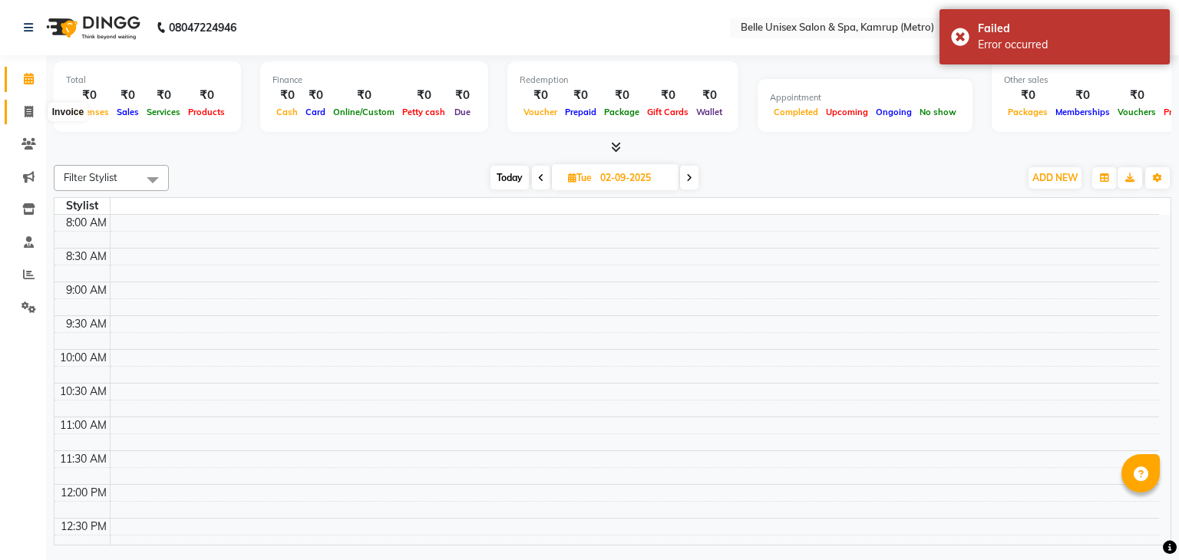
click at [28, 111] on icon at bounding box center [29, 112] width 8 height 12
select select "service"
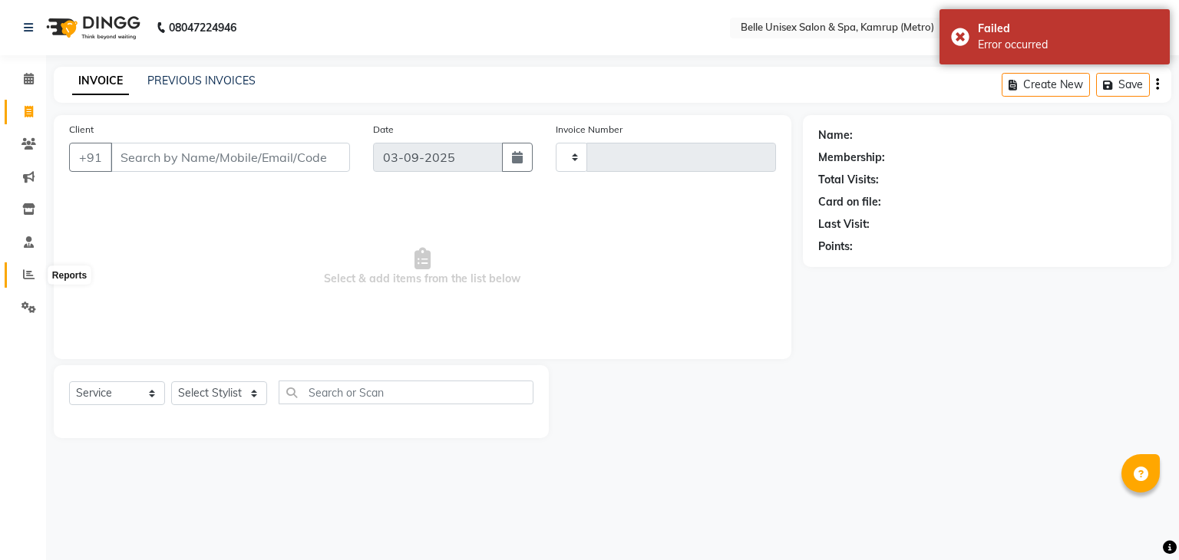
click at [23, 276] on icon at bounding box center [29, 275] width 12 height 12
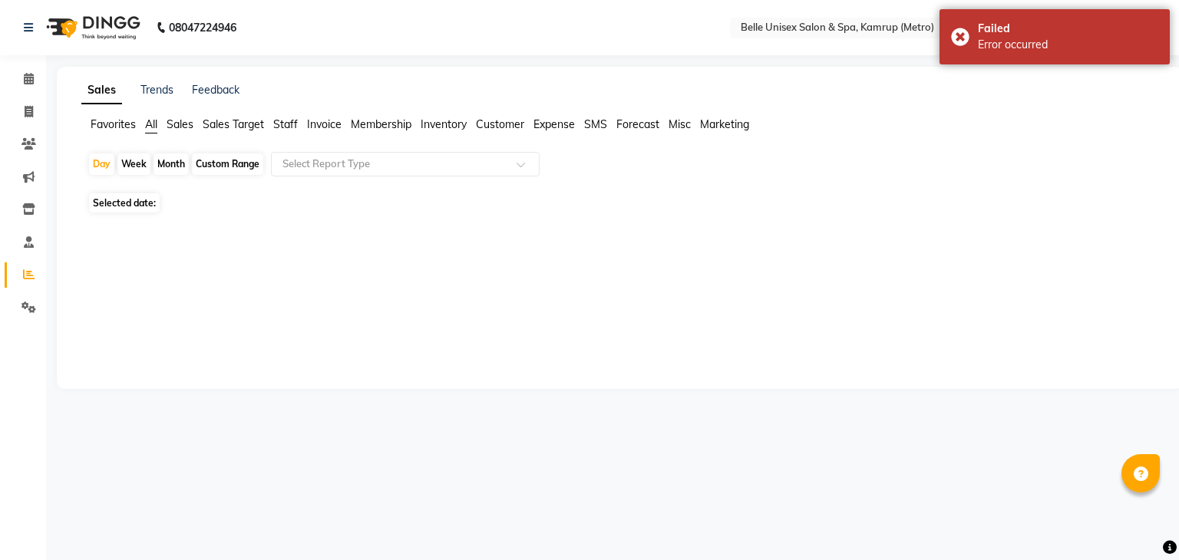
click at [175, 170] on div "Month" at bounding box center [171, 164] width 35 height 21
select select "9"
select select "2025"
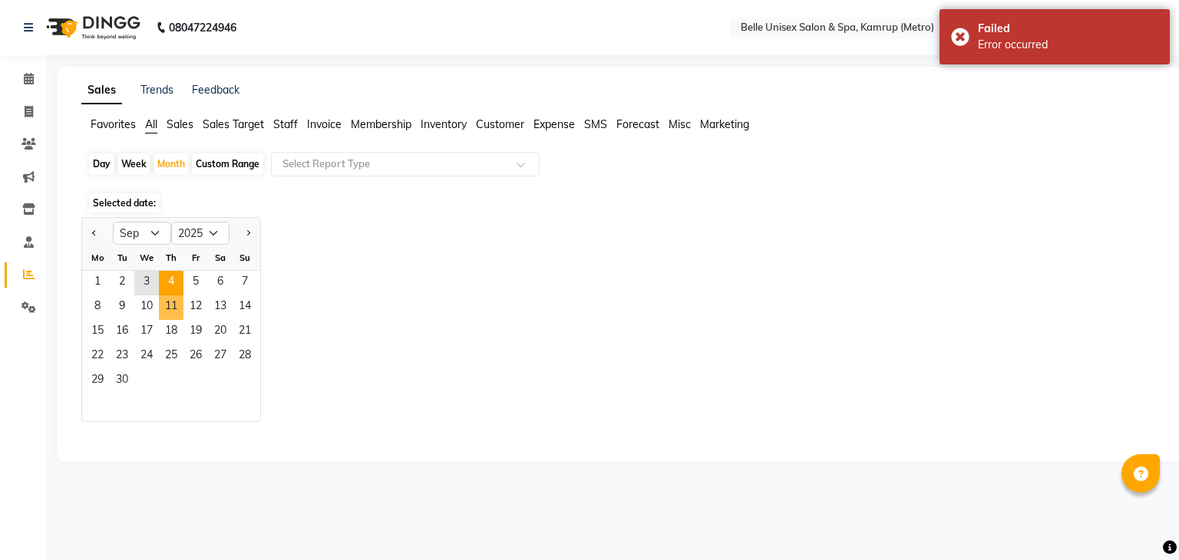
click at [178, 294] on ngb-datepicker-month "Mo Tu We Th Fr Sa Su 1 2 3 4 5 6 7 8 9 10 11 12 13 14 15 16 17 18 19 20 21 22 2…" at bounding box center [171, 334] width 178 height 176
click at [355, 308] on div "Jan Feb Mar Apr May Jun [DATE] Aug Sep Oct Nov [DATE] 2016 2017 2018 2019 2020 …" at bounding box center [619, 319] width 1077 height 205
click at [244, 306] on span "14" at bounding box center [245, 308] width 25 height 25
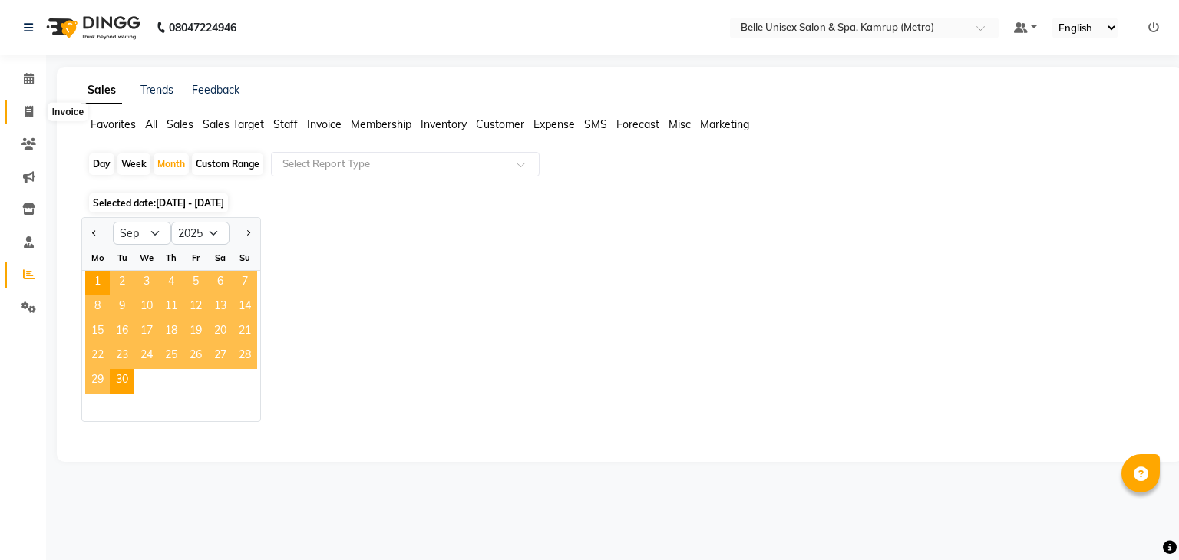
click at [32, 104] on span at bounding box center [28, 113] width 27 height 18
select select "service"
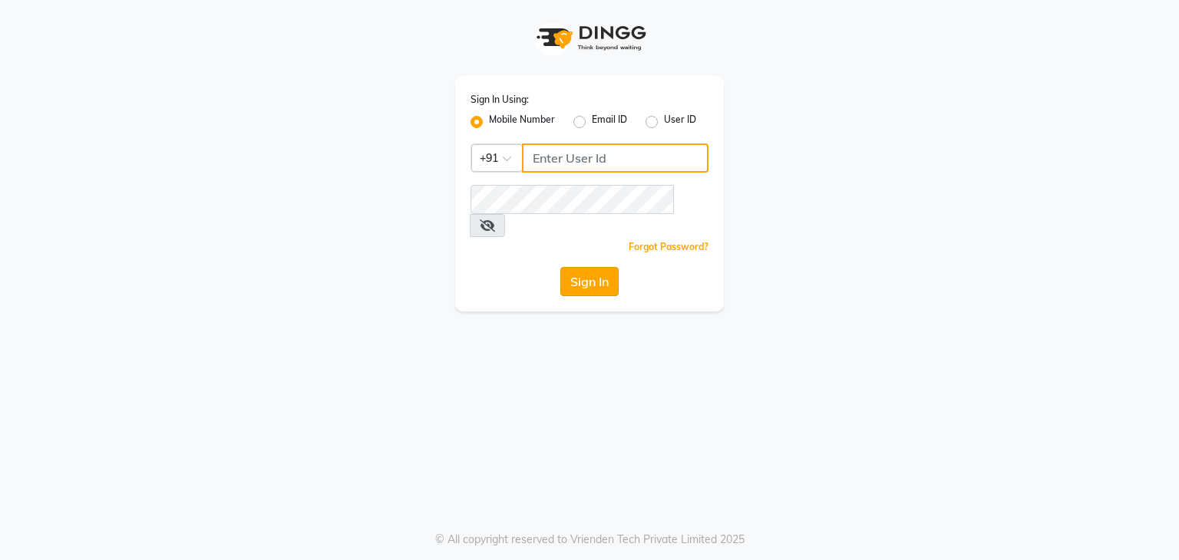
type input "813503095"
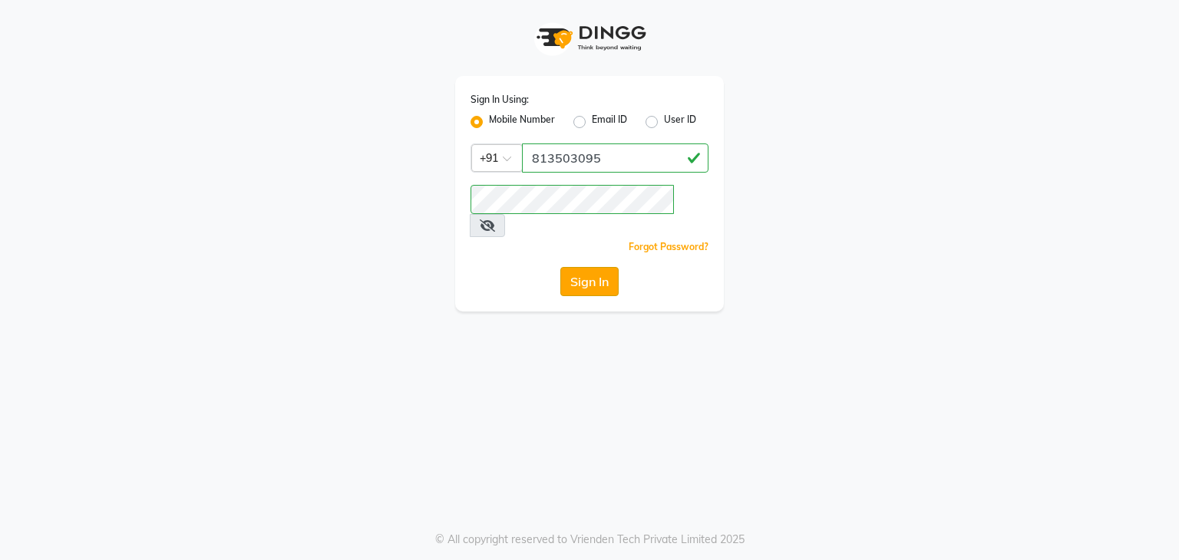
click at [596, 267] on button "Sign In" at bounding box center [589, 281] width 58 height 29
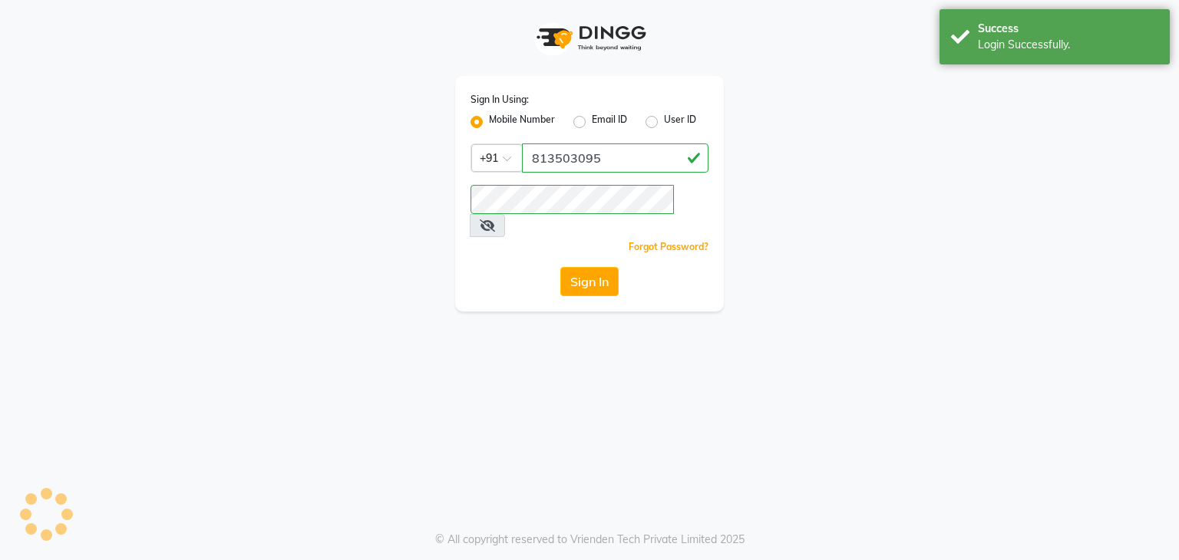
select select "service"
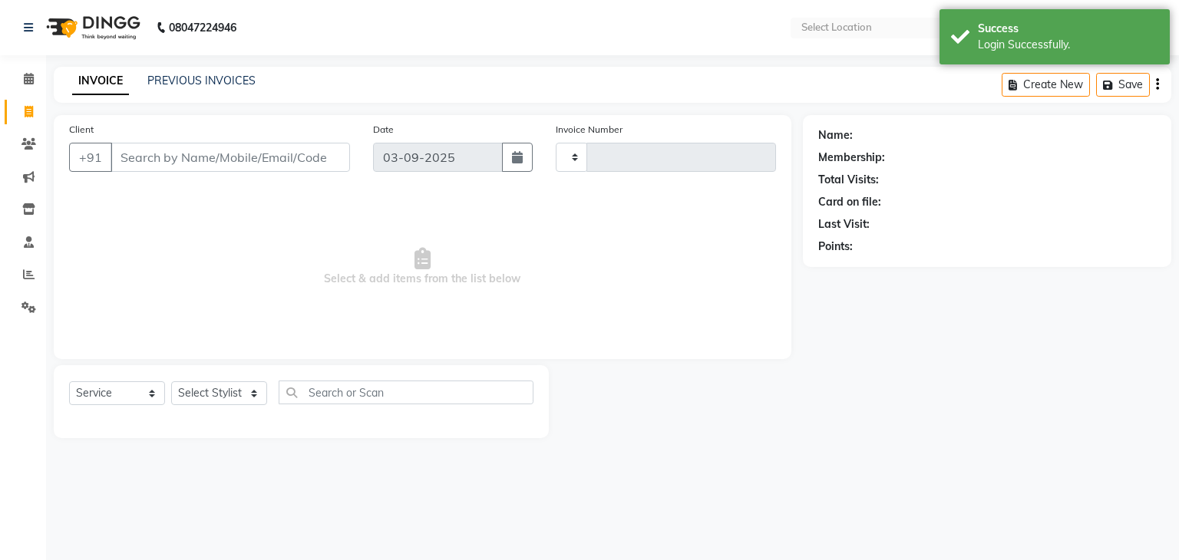
select select "en"
select select "7291"
type input "1103"
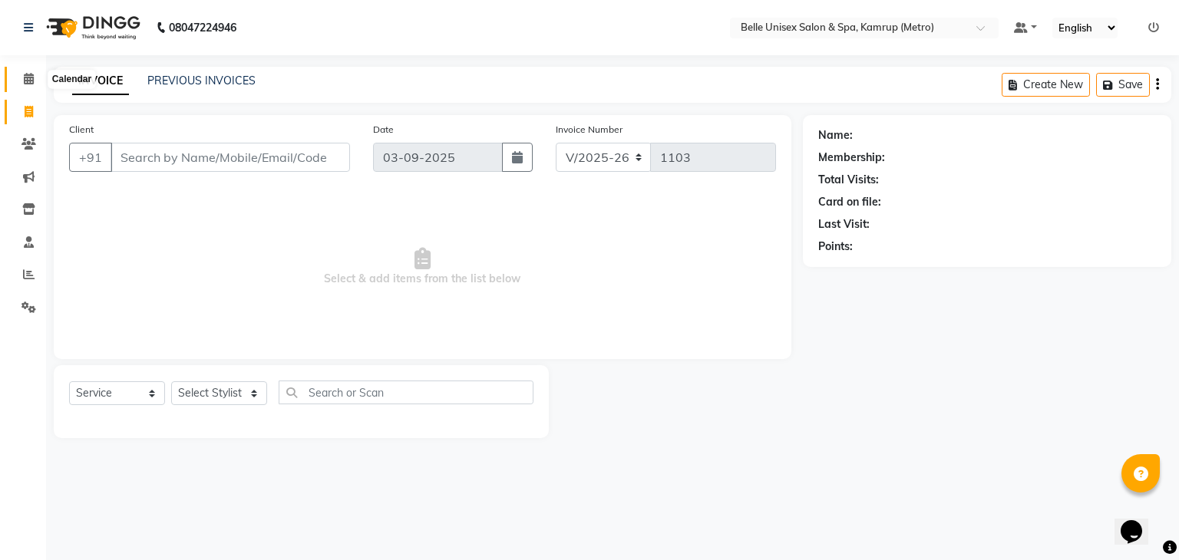
drag, startPoint x: 19, startPoint y: 82, endPoint x: 35, endPoint y: 101, distance: 24.6
click at [19, 82] on span at bounding box center [28, 80] width 27 height 18
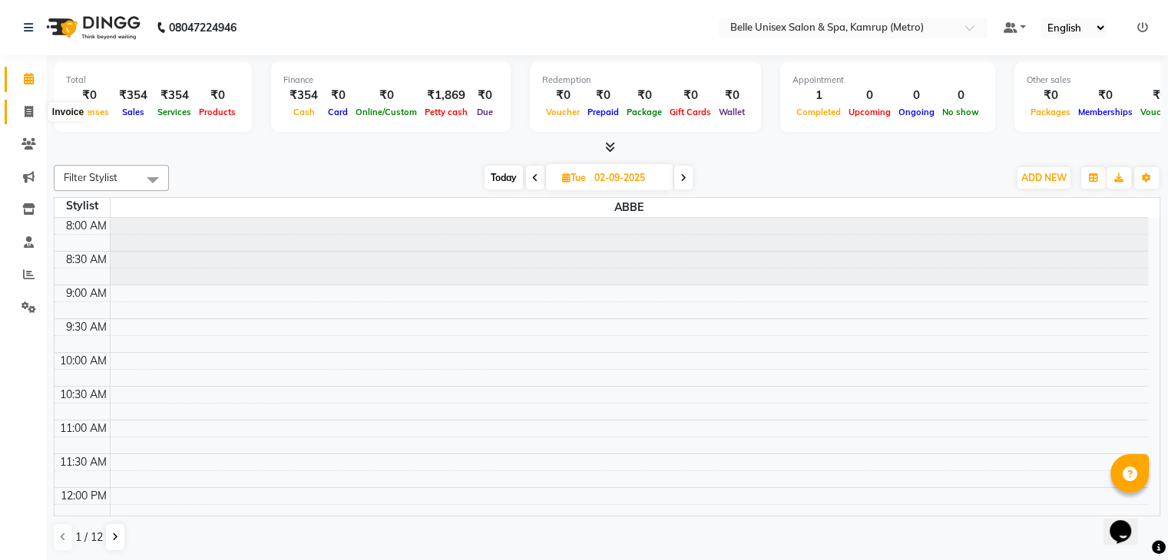
click at [27, 111] on icon at bounding box center [29, 112] width 8 height 12
select select "service"
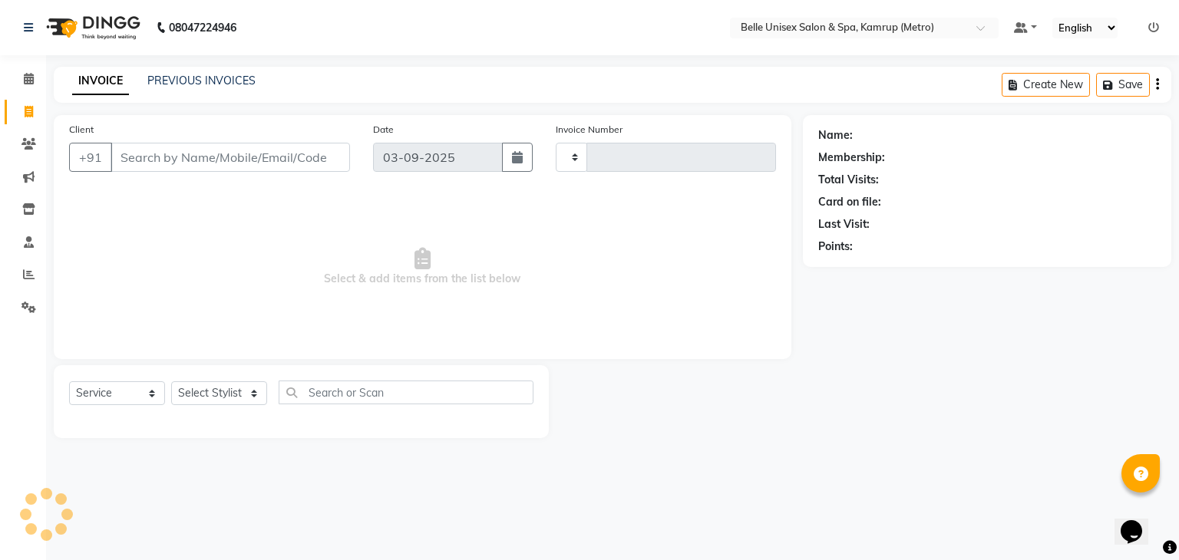
type input "1103"
select select "7291"
